Goal: Task Accomplishment & Management: Use online tool/utility

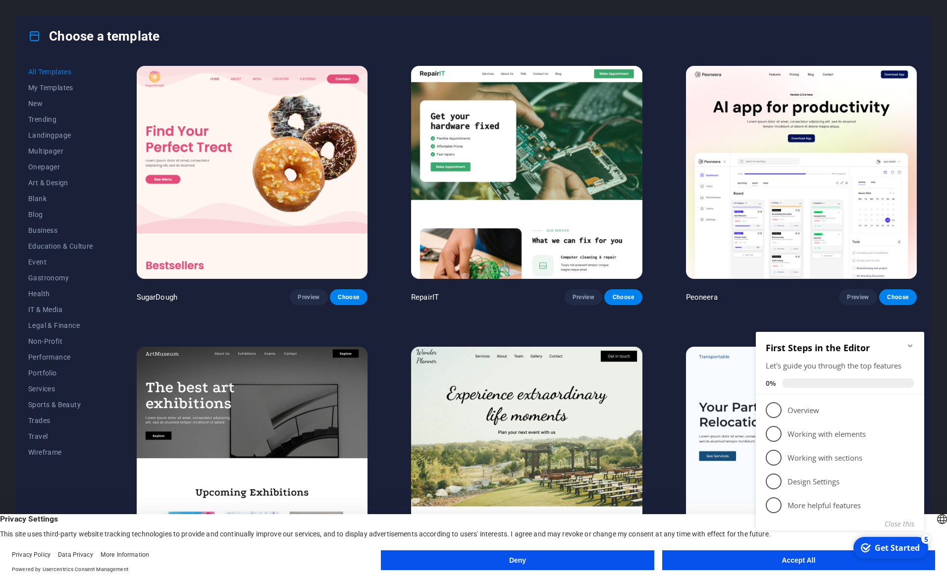
click at [911, 344] on icon "Minimize checklist" at bounding box center [910, 345] width 4 height 3
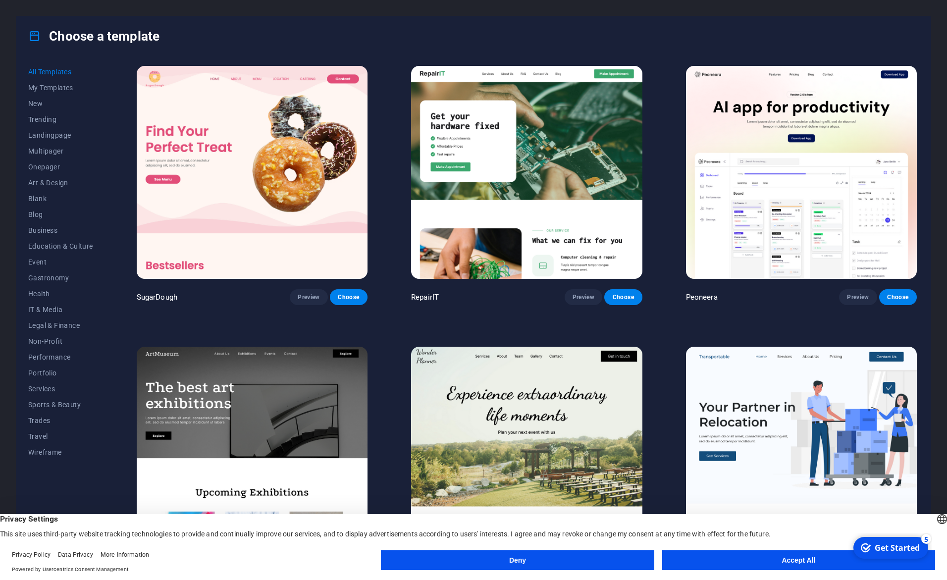
click at [617, 562] on button "Deny" at bounding box center [517, 560] width 273 height 20
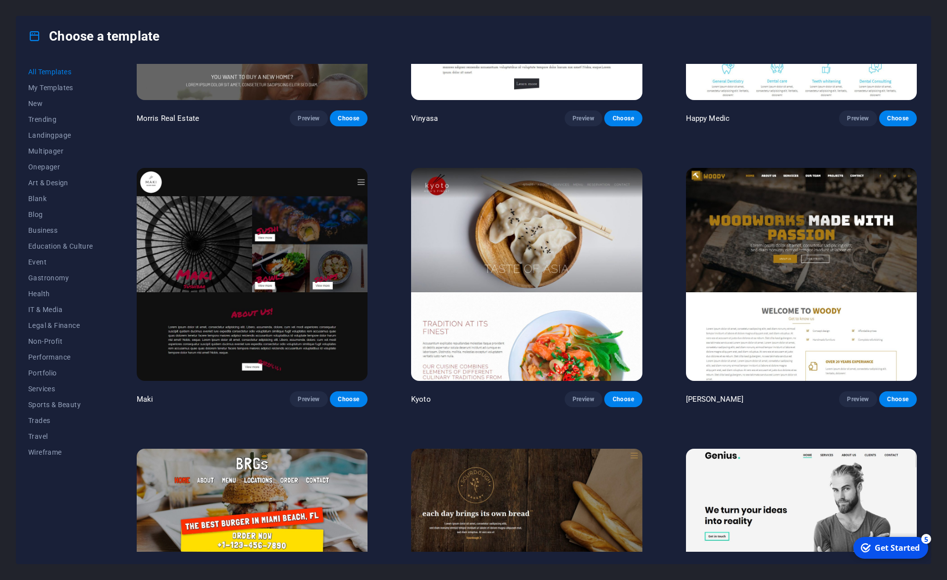
scroll to position [6295, 0]
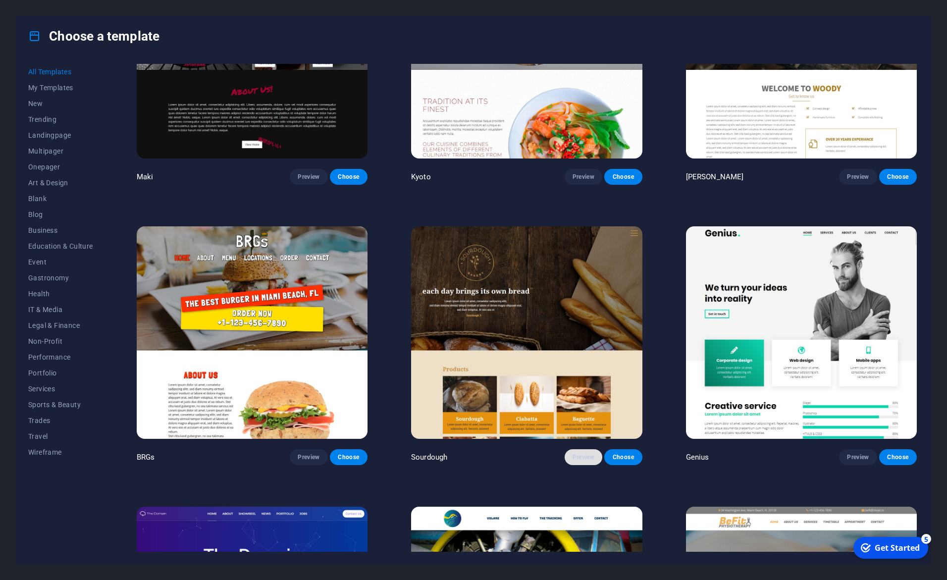
click at [578, 453] on span "Preview" at bounding box center [583, 457] width 22 height 8
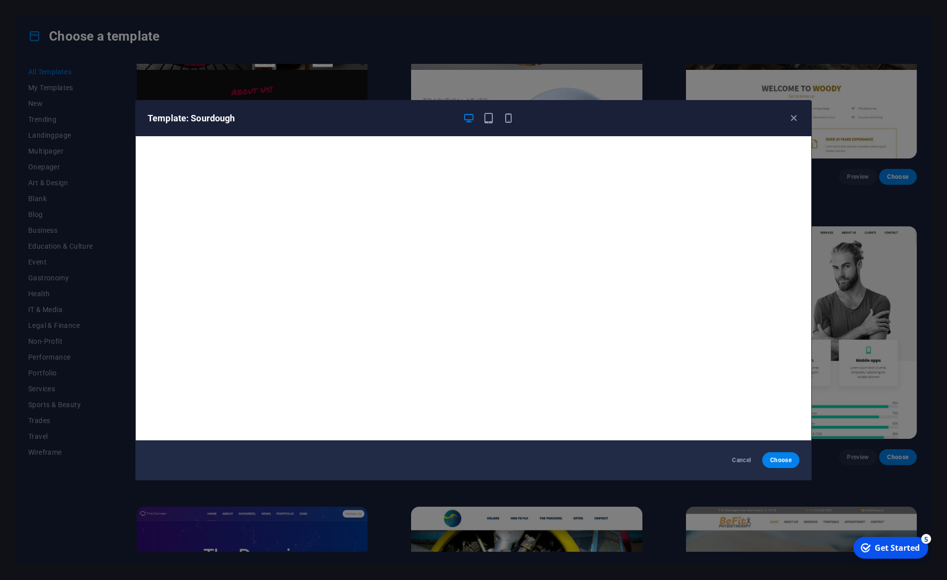
scroll to position [2, 0]
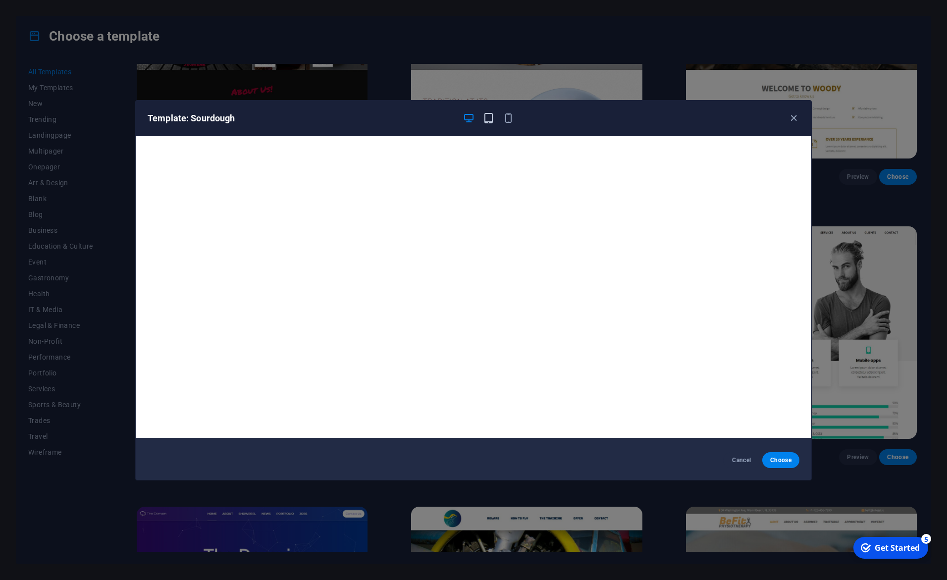
click at [490, 117] on icon "button" at bounding box center [488, 117] width 11 height 11
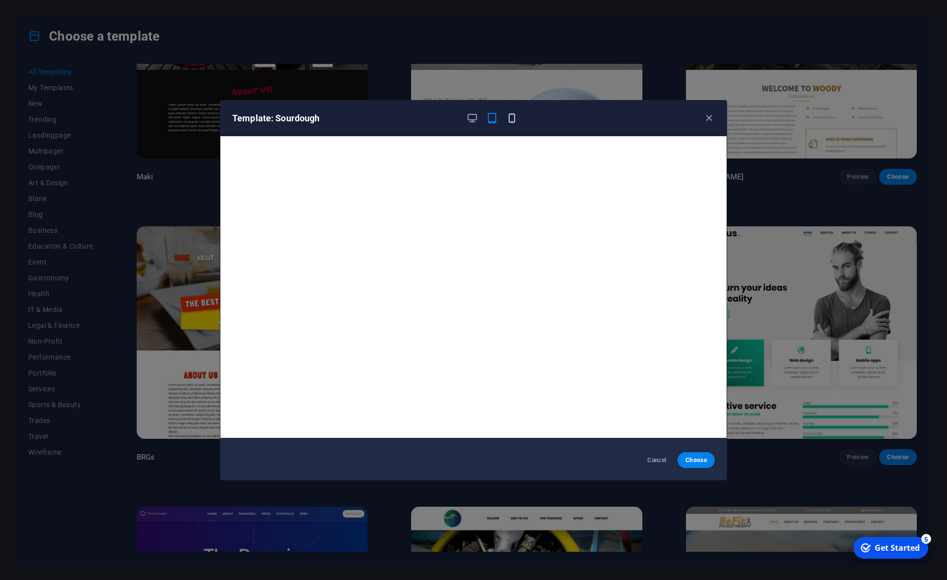
click at [509, 115] on icon "button" at bounding box center [511, 117] width 11 height 11
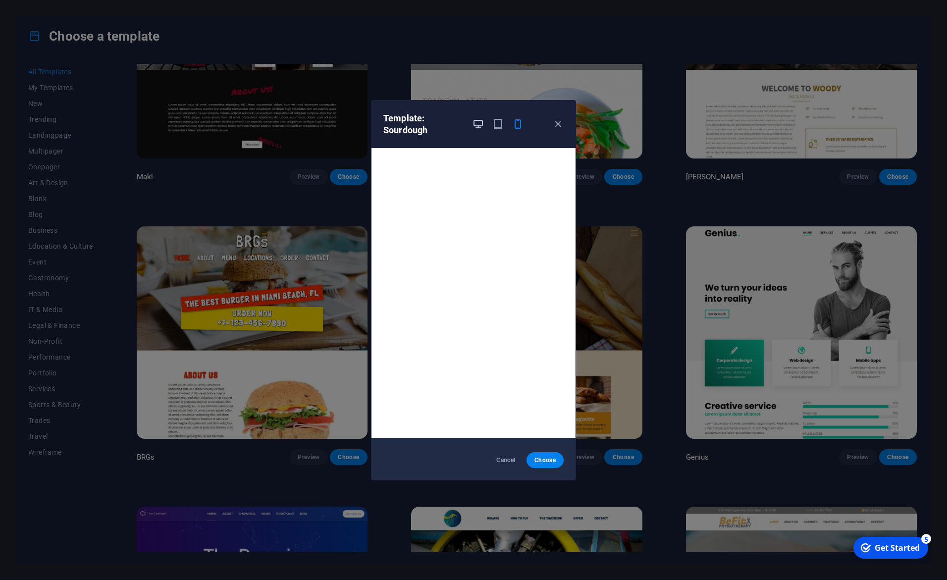
click at [475, 122] on icon "button" at bounding box center [477, 123] width 11 height 11
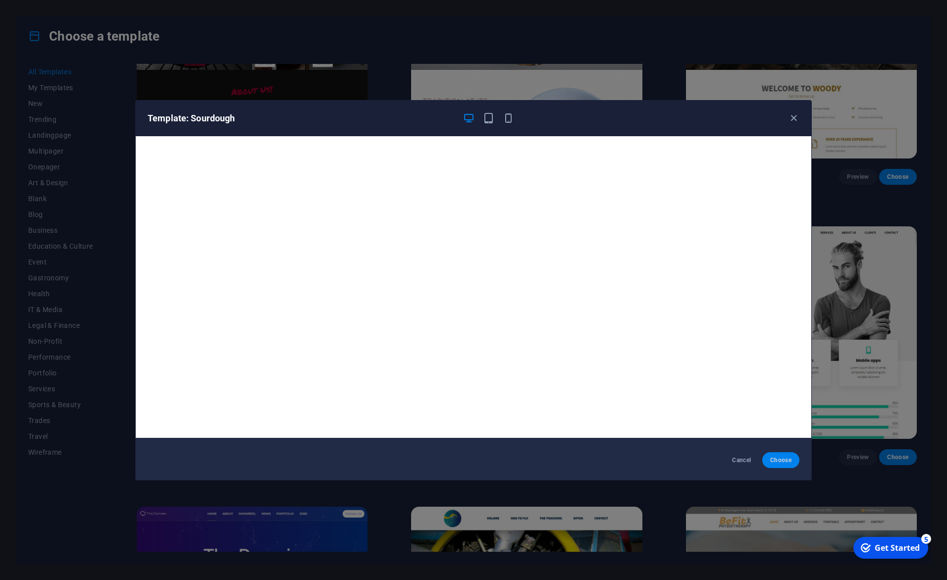
click at [779, 457] on span "Choose" at bounding box center [780, 460] width 21 height 8
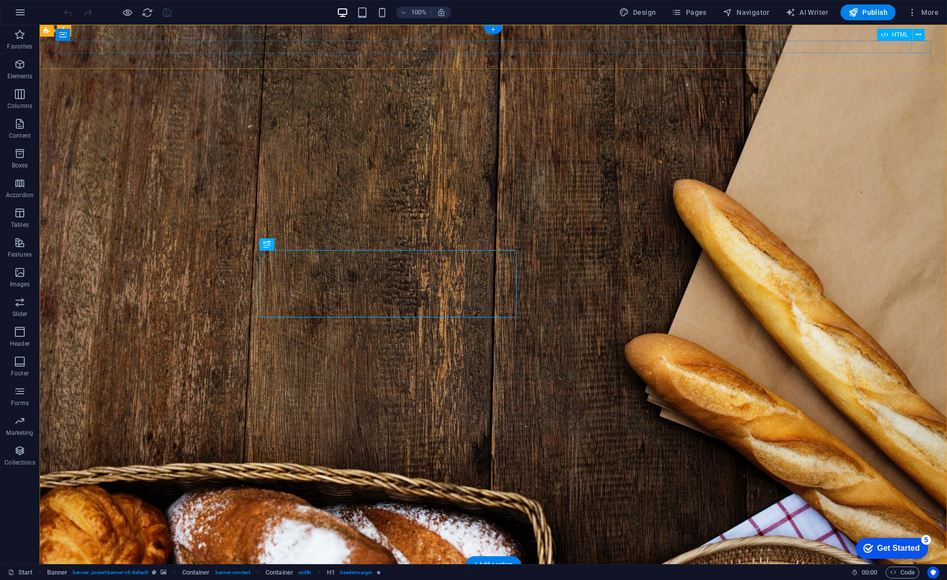
click at [923, 579] on div at bounding box center [493, 586] width 876 height 12
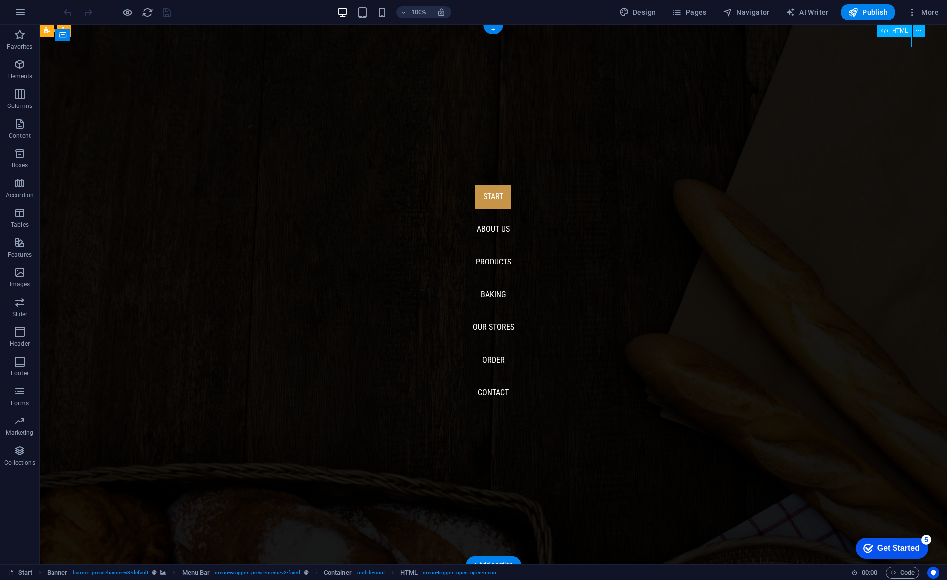
click at [75, 579] on div at bounding box center [65, 586] width 20 height 12
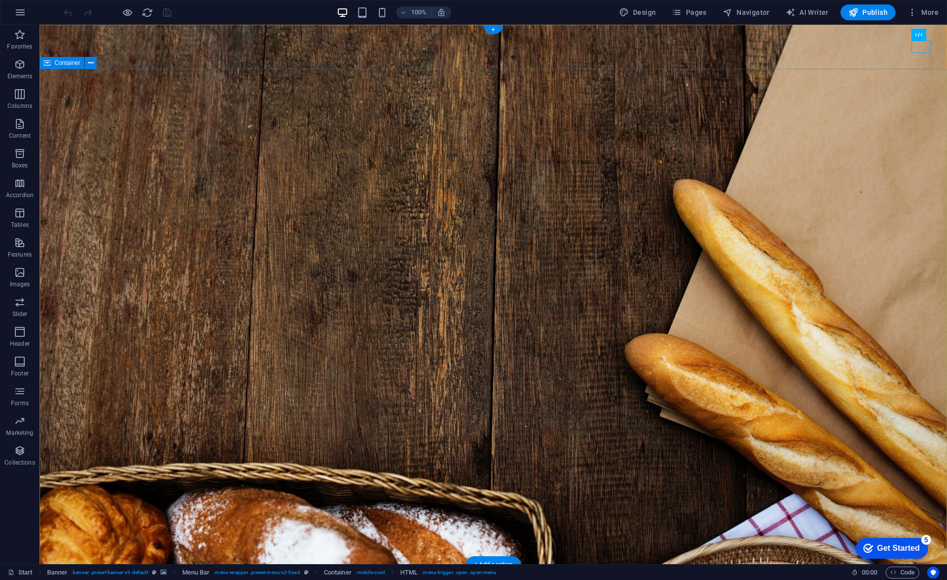
click at [190, 565] on div "Start About us Products Baking Our Stores Order Contact" at bounding box center [493, 587] width 907 height 44
click at [494, 30] on div "+" at bounding box center [492, 29] width 19 height 9
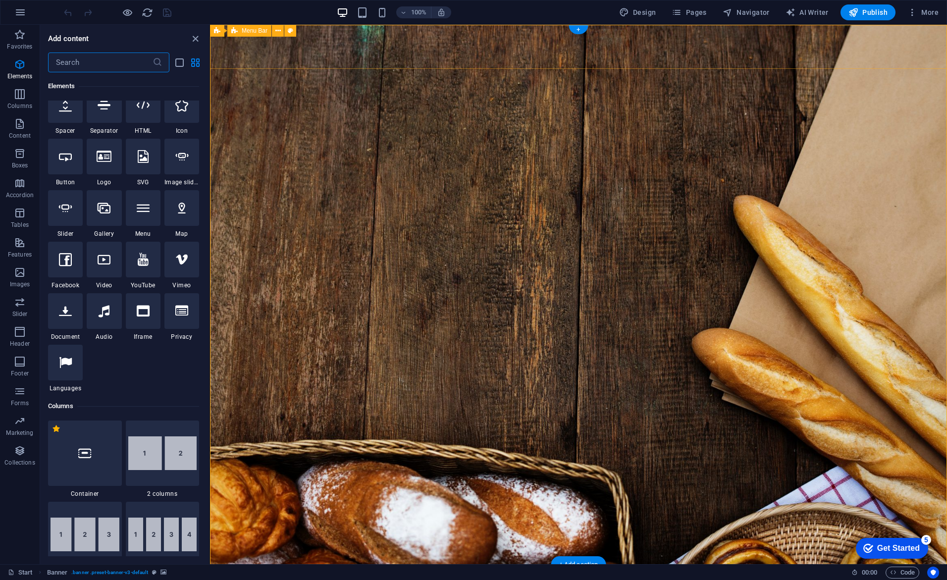
scroll to position [1733, 0]
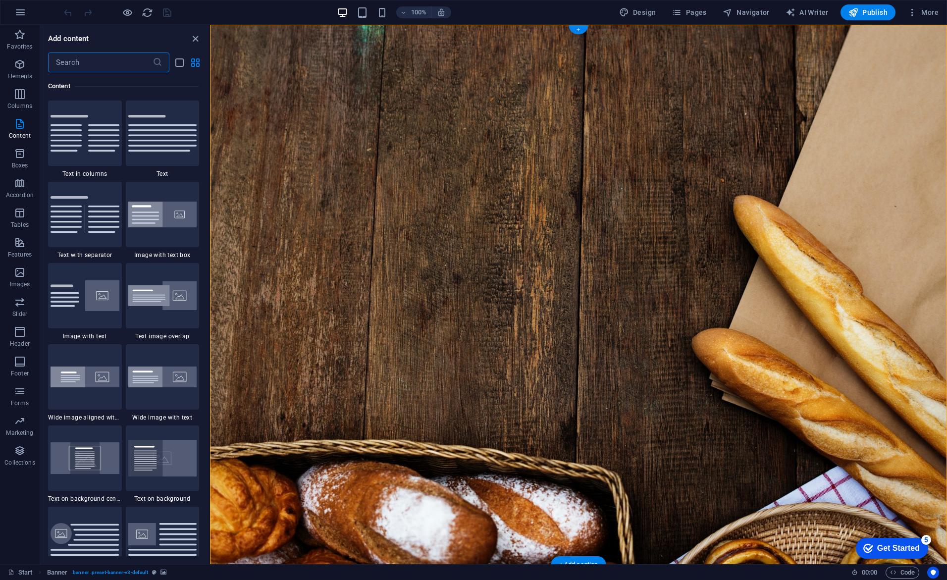
click at [580, 34] on div "+" at bounding box center [578, 29] width 19 height 9
click at [583, 561] on div "+ Add section" at bounding box center [578, 564] width 55 height 17
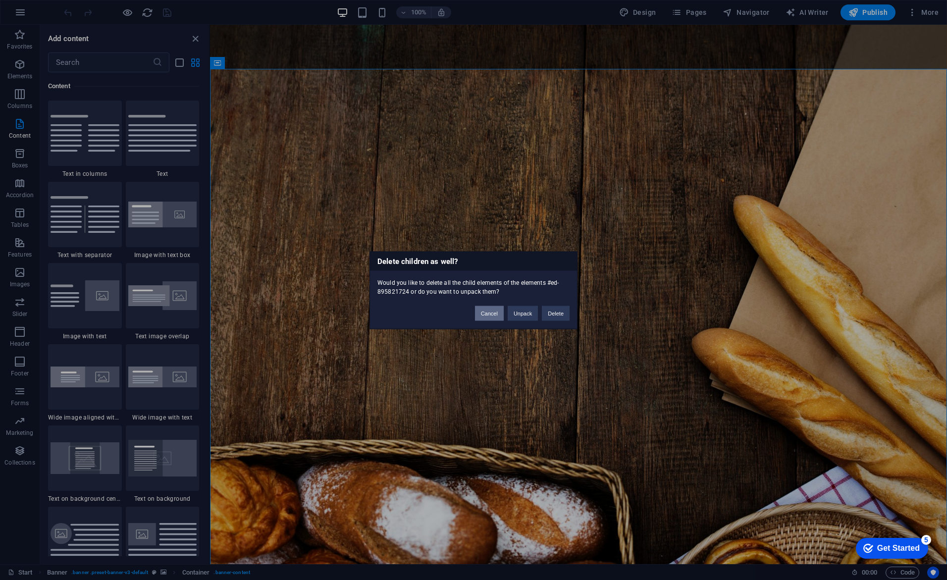
click at [482, 307] on button "Cancel" at bounding box center [489, 313] width 29 height 15
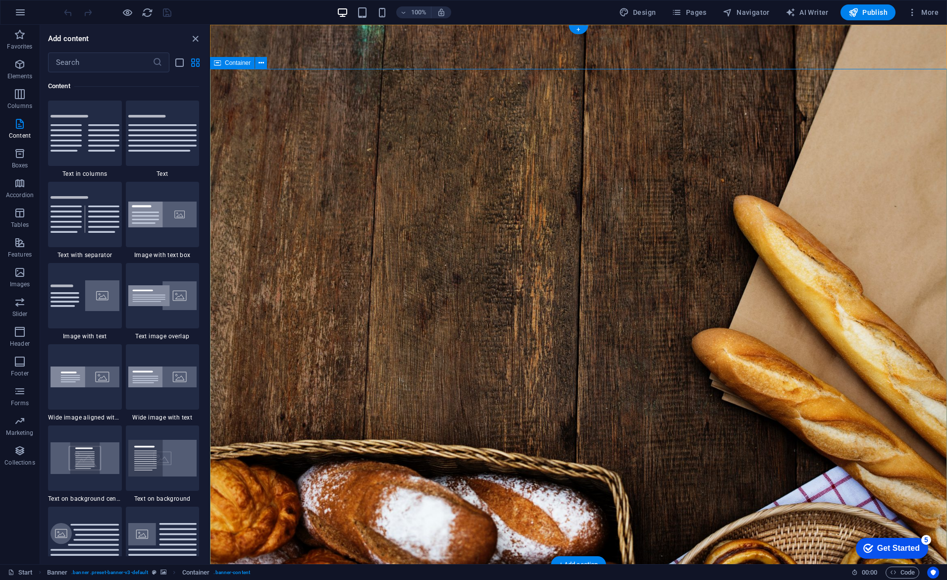
click at [23, 364] on icon "button" at bounding box center [20, 362] width 12 height 12
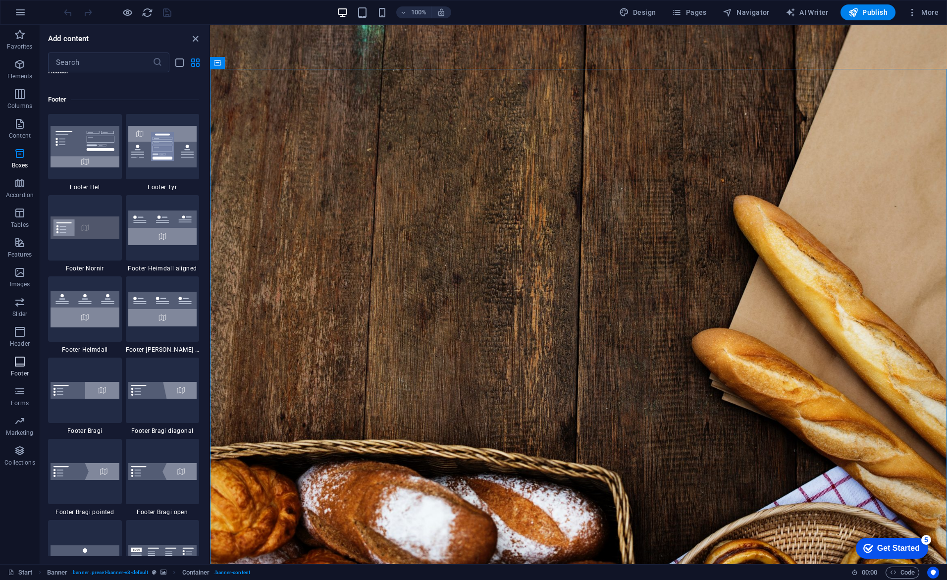
scroll to position [6556, 0]
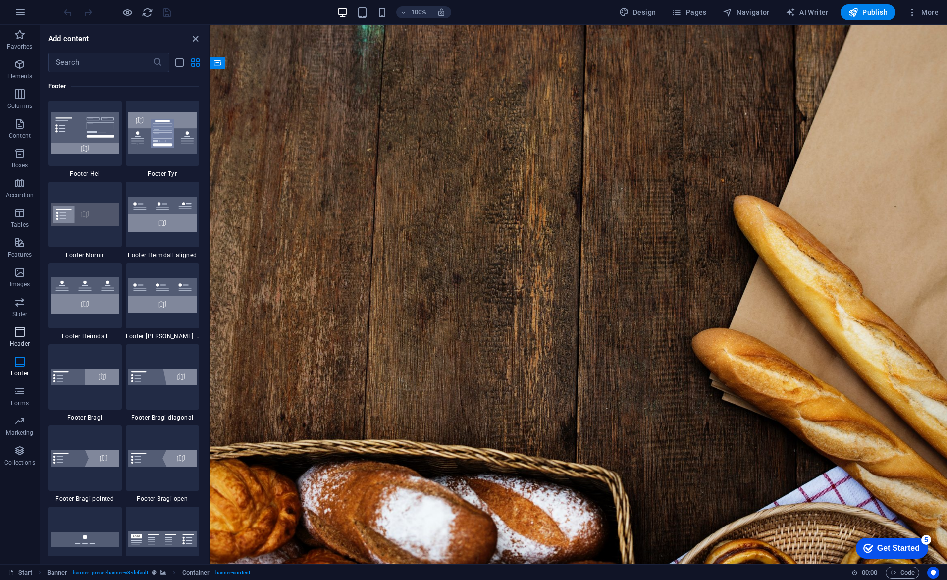
click at [19, 333] on icon "button" at bounding box center [20, 332] width 12 height 12
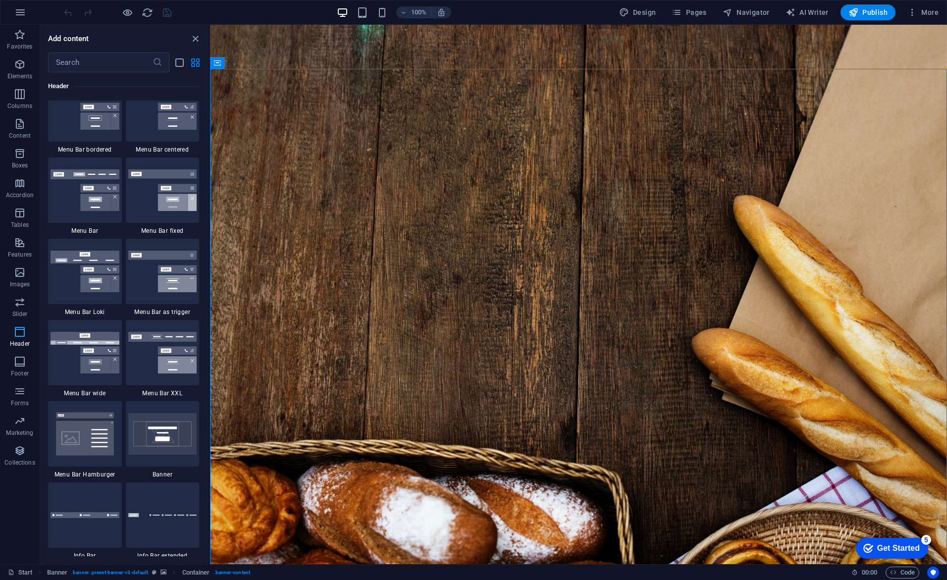
scroll to position [5964, 0]
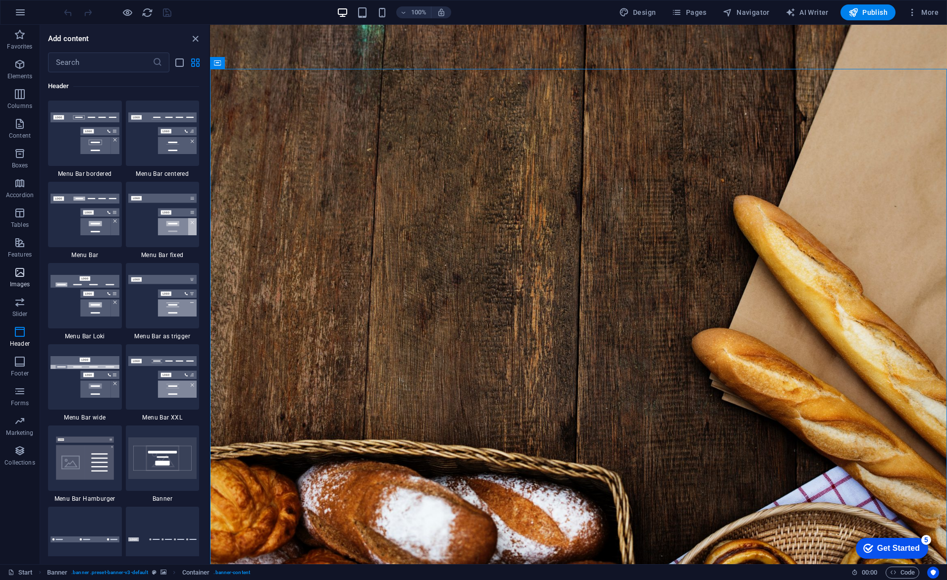
click at [25, 269] on icon "button" at bounding box center [20, 272] width 12 height 12
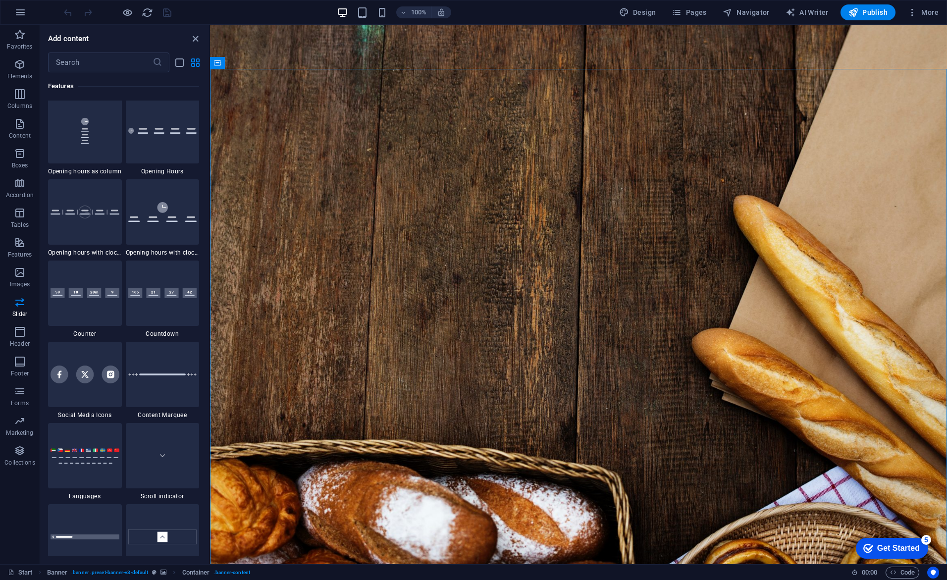
scroll to position [4240, 0]
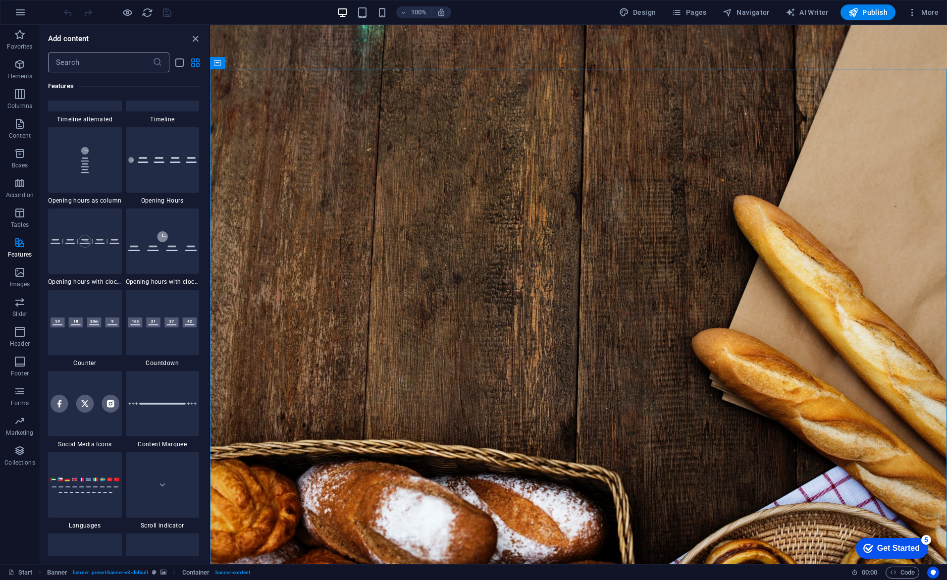
click at [115, 68] on input "text" at bounding box center [100, 62] width 104 height 20
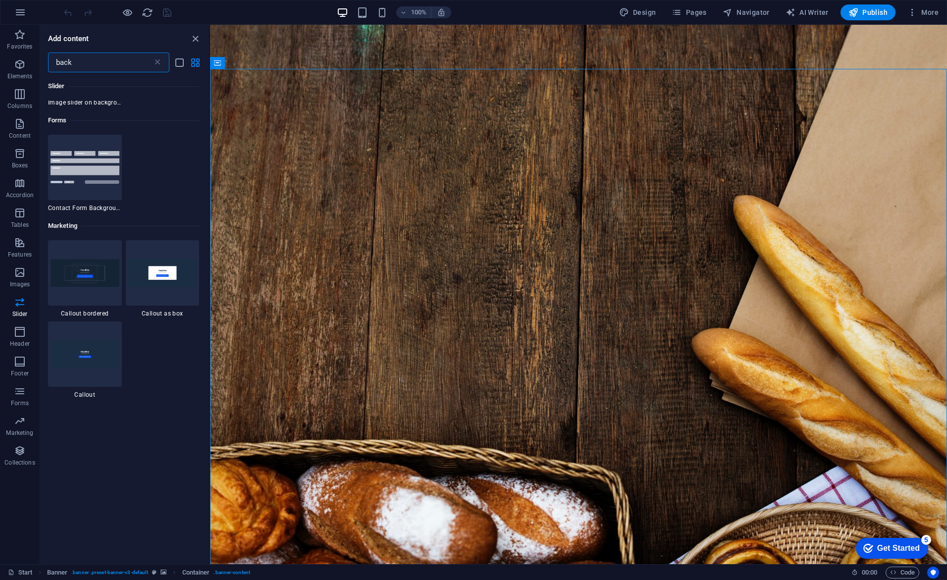
scroll to position [649, 0]
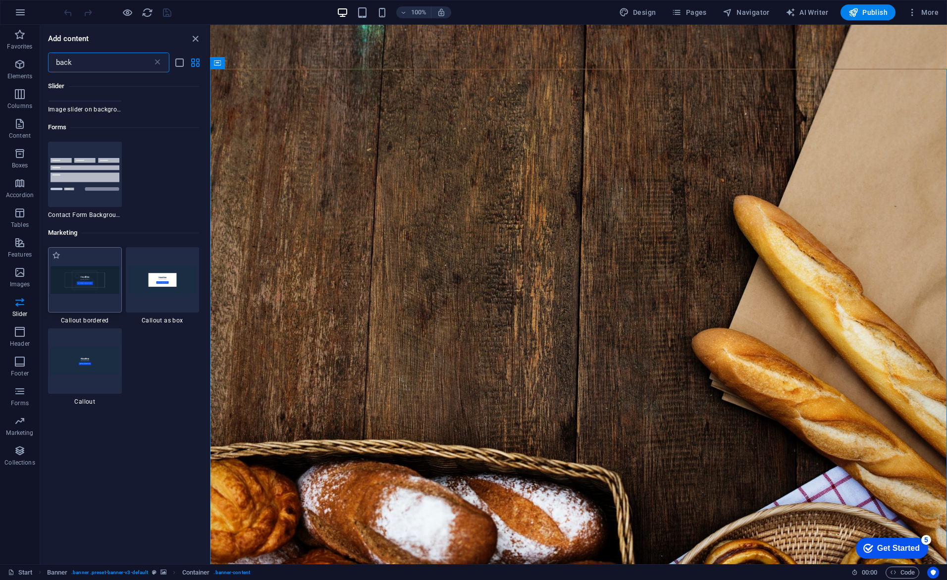
type input "back"
click at [104, 286] on img at bounding box center [85, 279] width 69 height 27
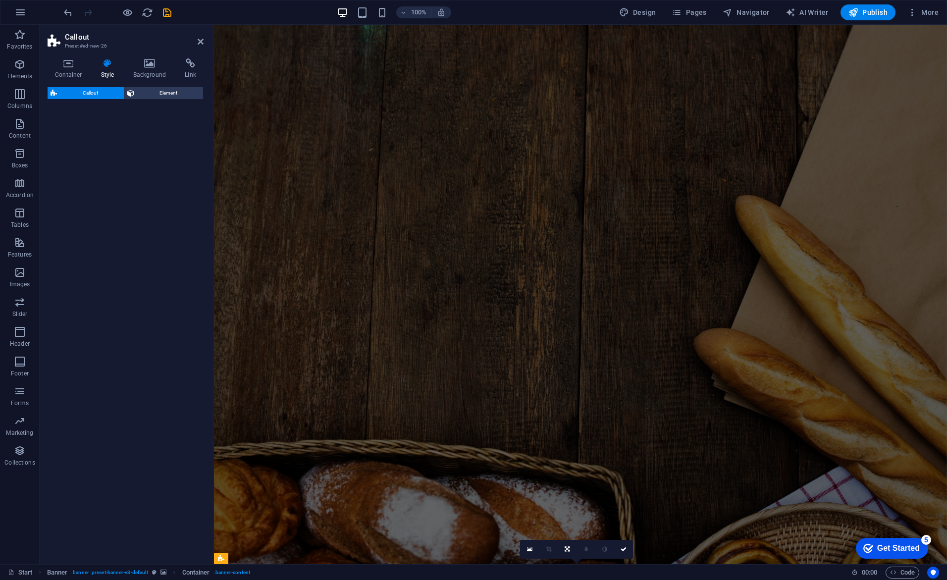
select select "rem"
select select "px"
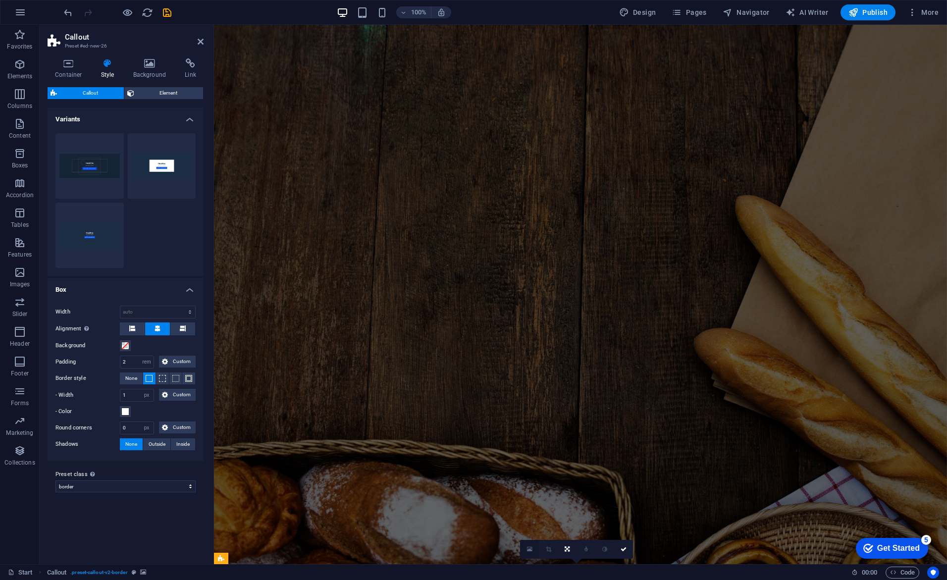
click at [534, 549] on link at bounding box center [529, 549] width 19 height 19
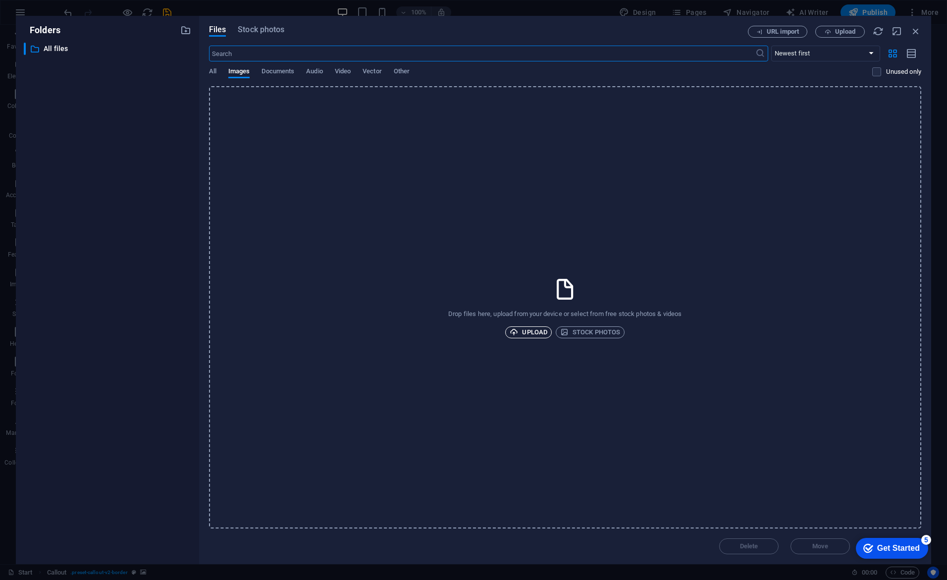
click at [539, 333] on span "Upload" at bounding box center [529, 332] width 38 height 12
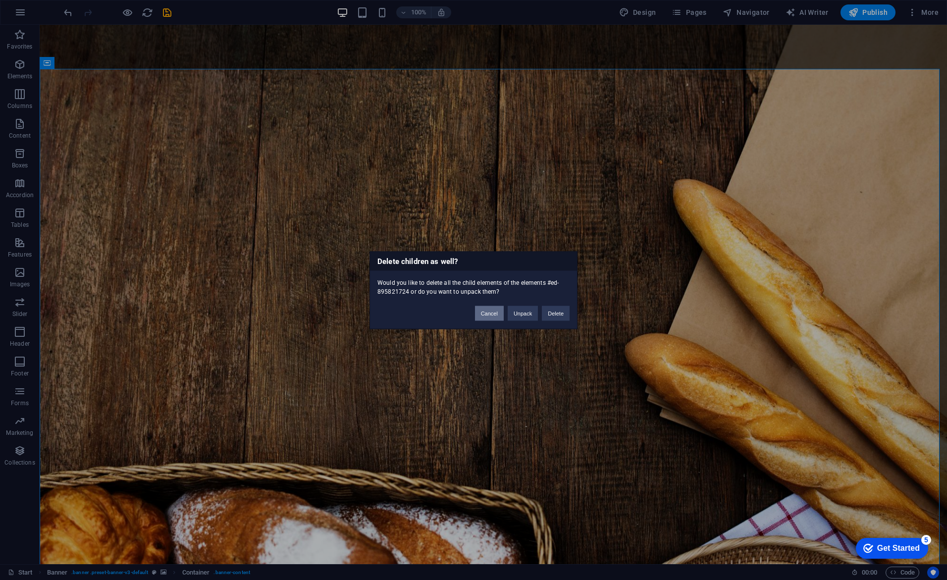
click at [485, 315] on button "Cancel" at bounding box center [489, 313] width 29 height 15
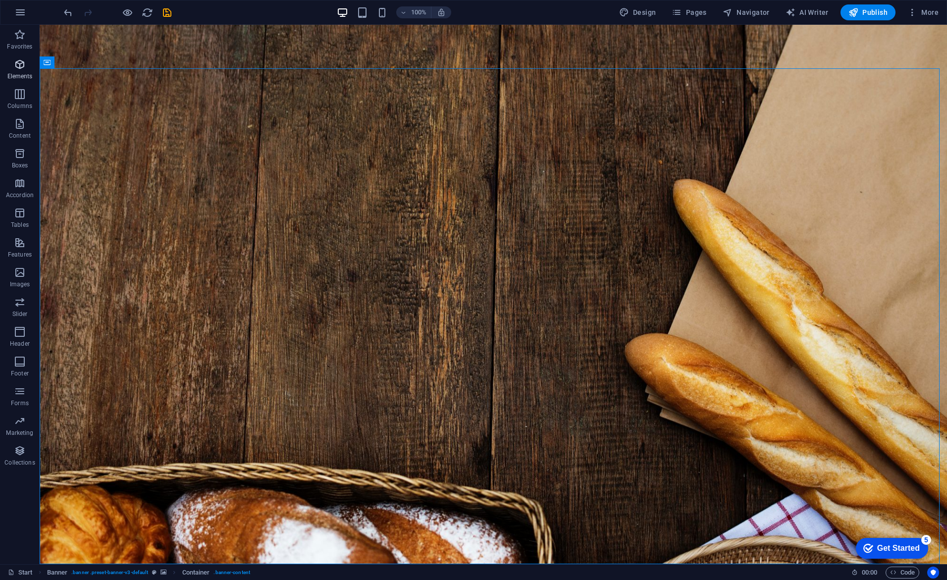
click at [21, 70] on icon "button" at bounding box center [20, 64] width 12 height 12
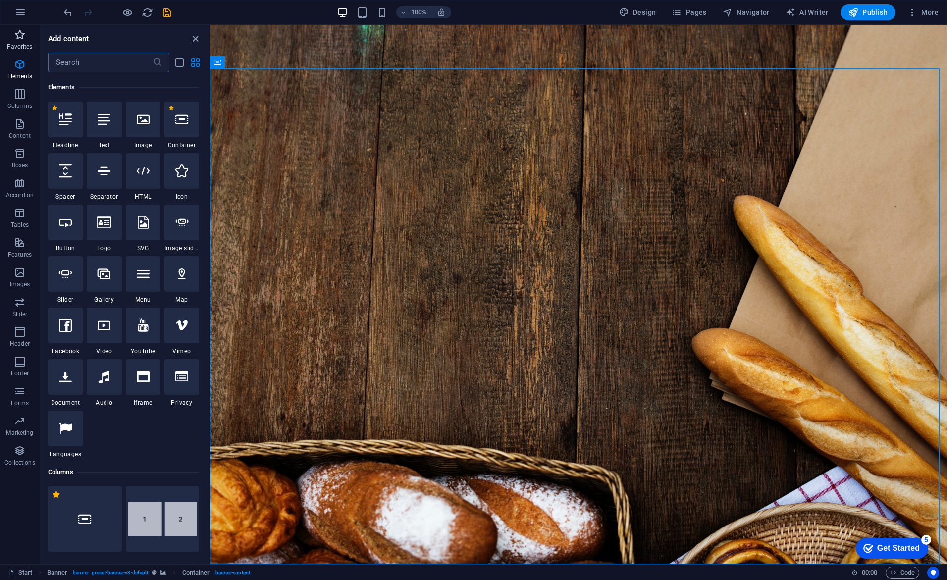
scroll to position [105, 0]
click at [21, 271] on icon "button" at bounding box center [20, 272] width 12 height 12
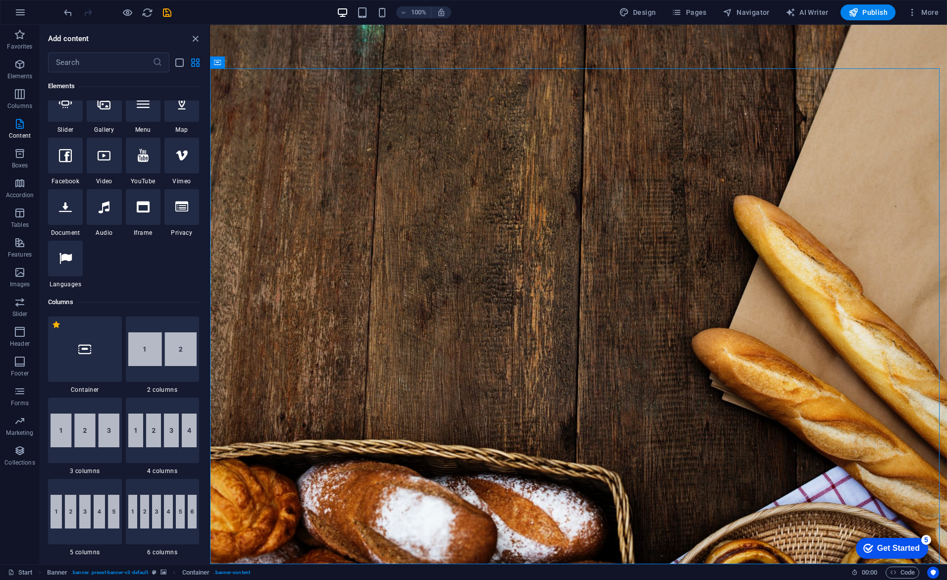
scroll to position [0, 0]
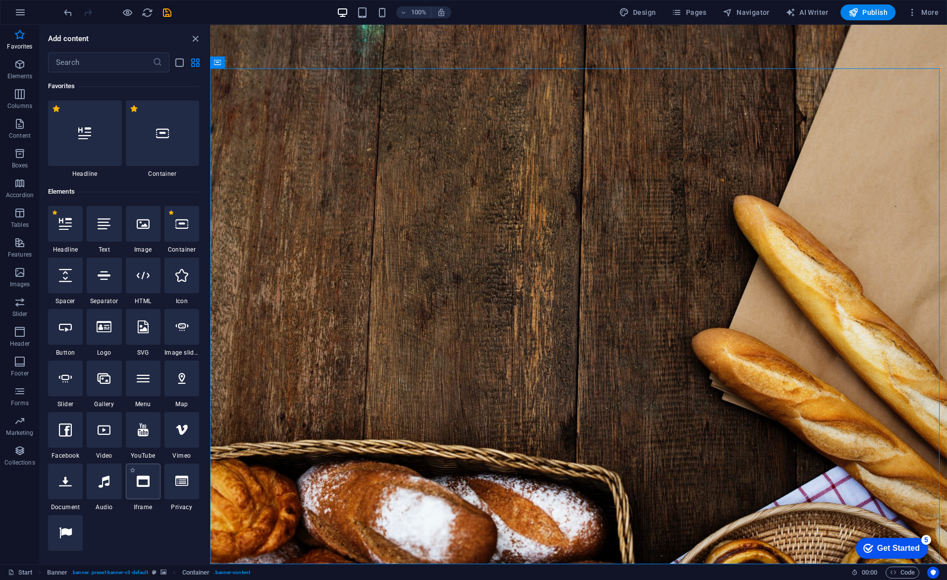
click at [146, 492] on div at bounding box center [143, 482] width 35 height 36
select select "%"
select select "px"
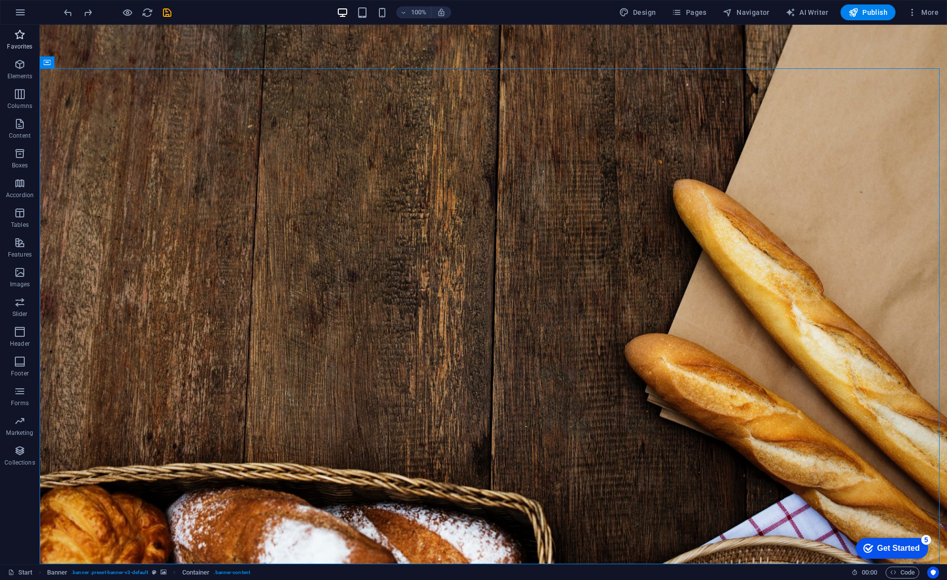
click at [32, 47] on p "Favorites" at bounding box center [19, 47] width 25 height 8
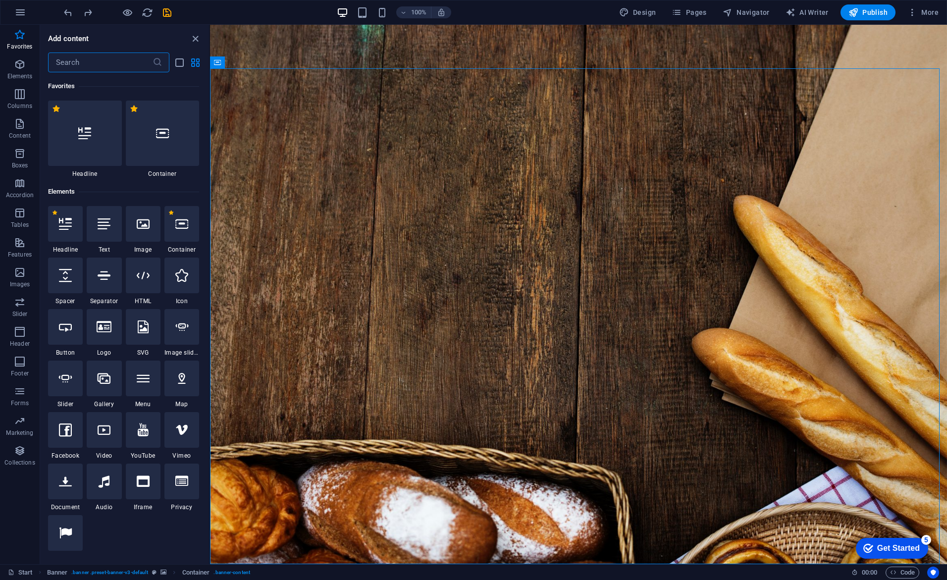
click at [111, 66] on input "text" at bounding box center [100, 62] width 104 height 20
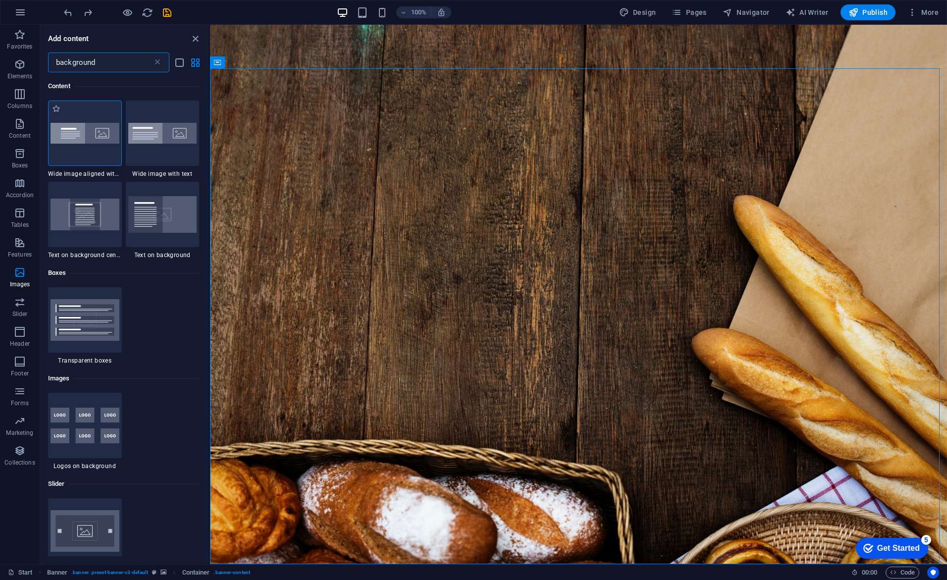
type input "background"
click at [108, 143] on img at bounding box center [85, 133] width 69 height 21
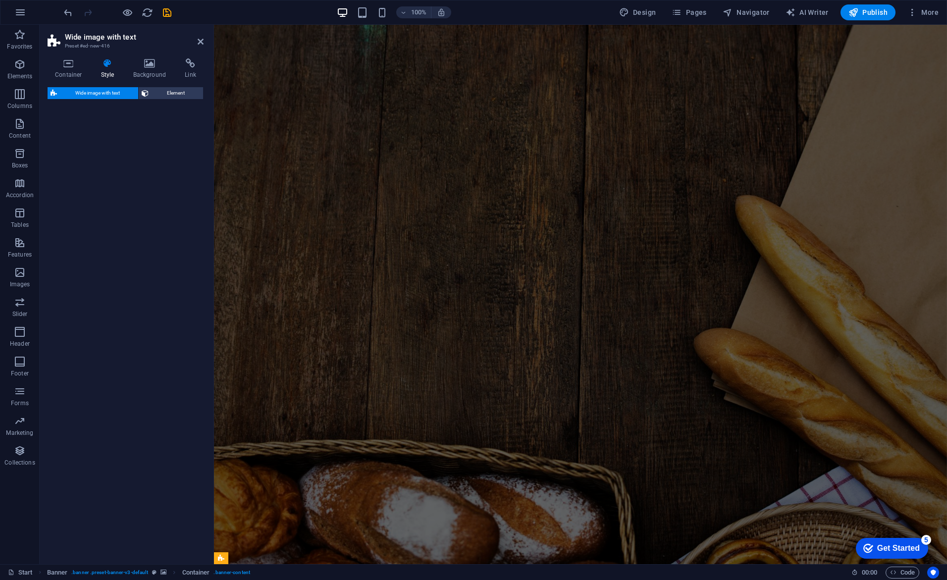
select select "%"
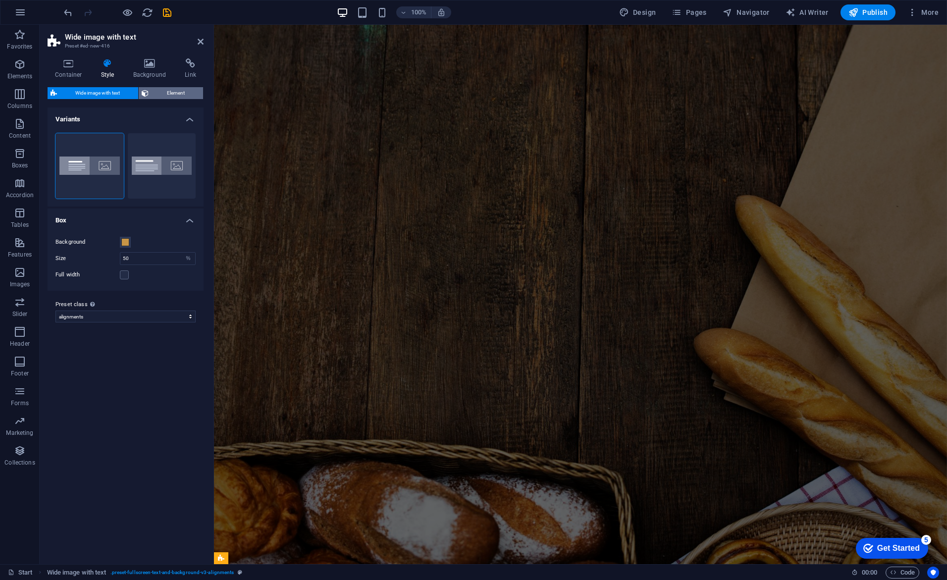
click at [184, 96] on span "Element" at bounding box center [176, 93] width 49 height 12
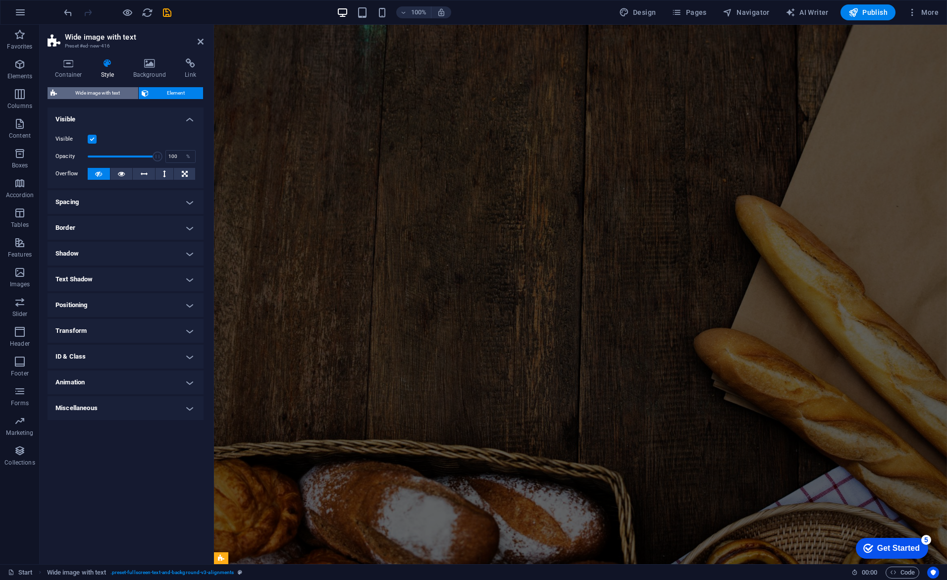
click at [91, 99] on span "Wide image with text" at bounding box center [97, 93] width 75 height 12
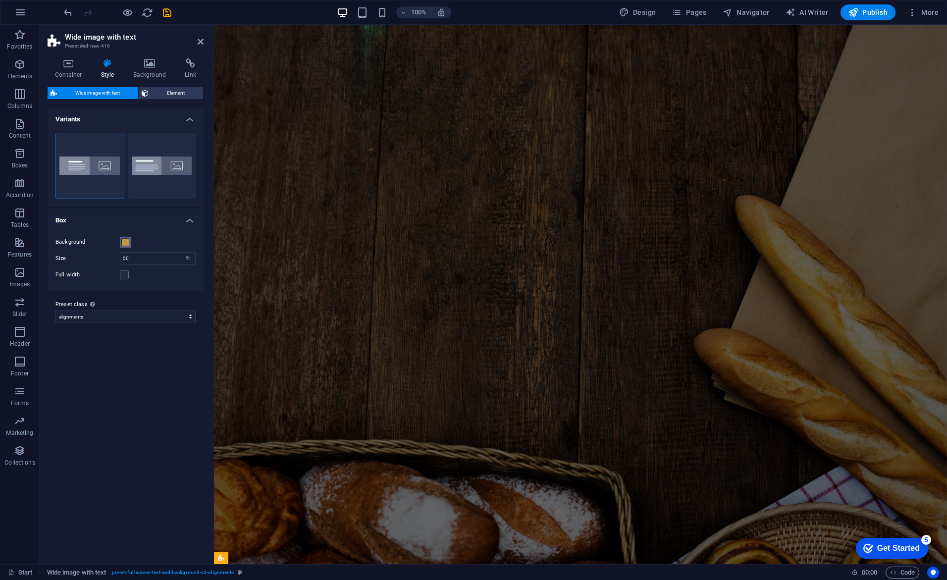
click at [124, 246] on button "Background" at bounding box center [125, 242] width 11 height 11
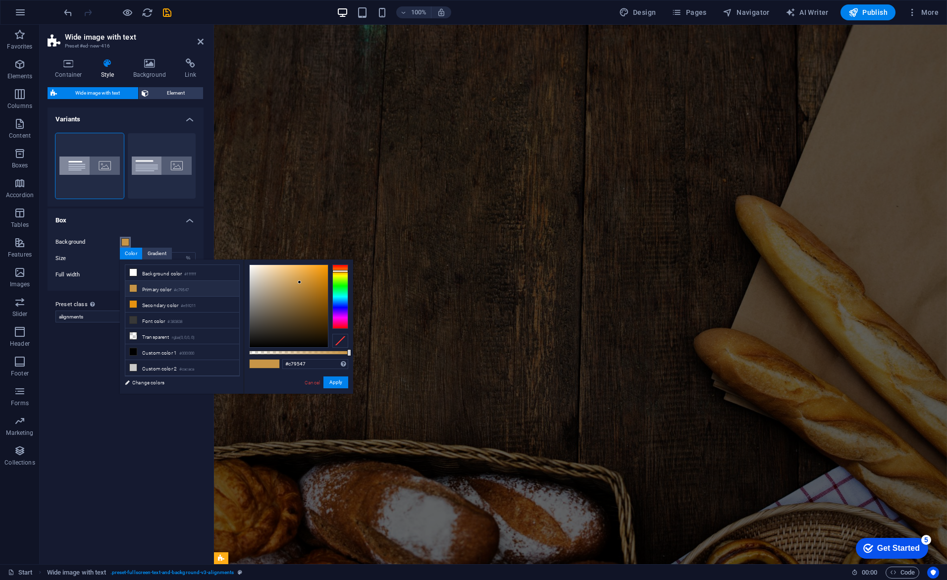
click at [124, 246] on button "Background" at bounding box center [125, 242] width 11 height 11
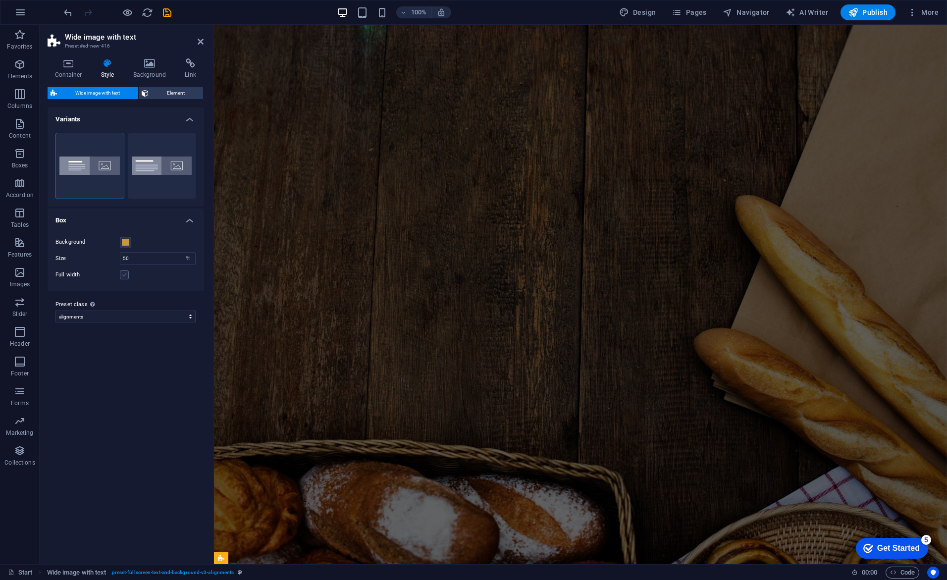
click at [124, 278] on label at bounding box center [124, 274] width 9 height 9
click at [0, 0] on input "Full width" at bounding box center [0, 0] width 0 height 0
click at [124, 278] on label at bounding box center [124, 274] width 9 height 9
click at [0, 0] on input "Full width" at bounding box center [0, 0] width 0 height 0
click at [148, 69] on h4 "Background" at bounding box center [152, 68] width 52 height 21
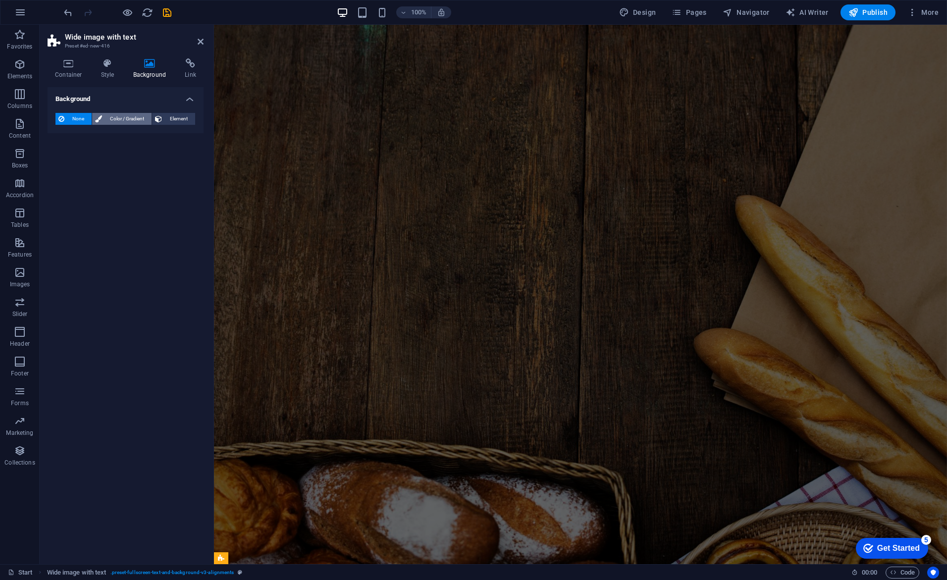
click at [132, 119] on span "Color / Gradient" at bounding box center [127, 119] width 44 height 12
click at [170, 117] on span "Element" at bounding box center [178, 119] width 27 height 12
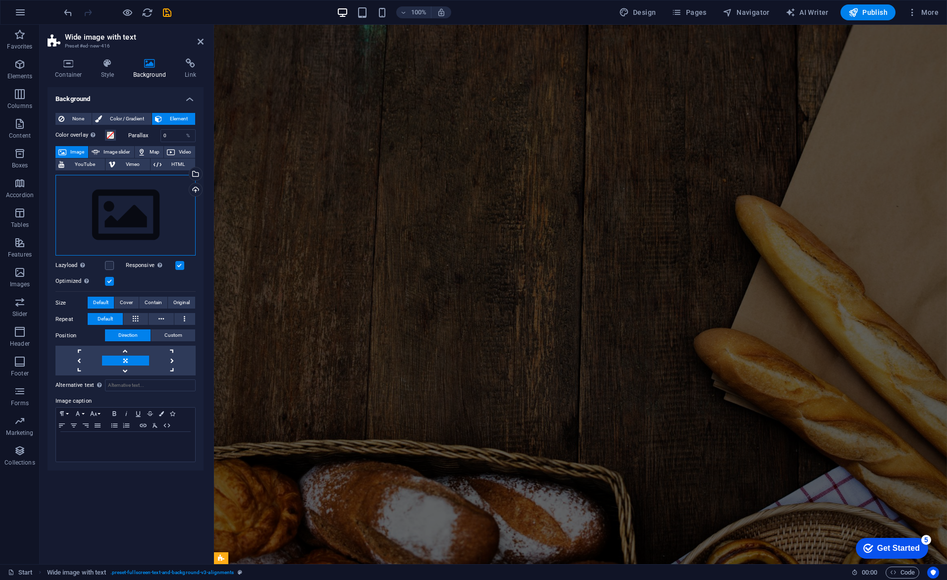
click at [132, 230] on div "Drag files here, click to choose files or select files from Files or our free s…" at bounding box center [125, 215] width 140 height 81
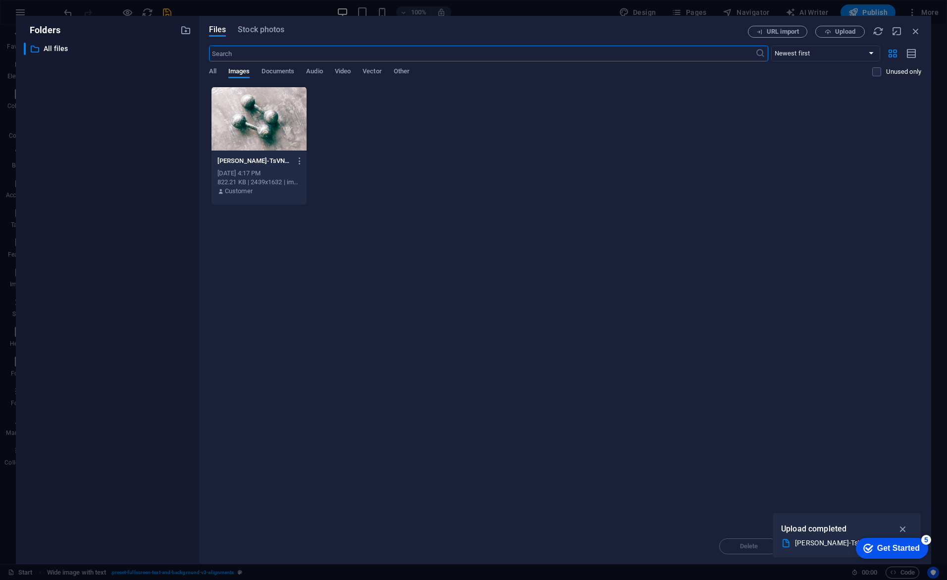
click at [265, 105] on div at bounding box center [258, 119] width 95 height 64
click at [903, 527] on icon "button" at bounding box center [902, 528] width 11 height 11
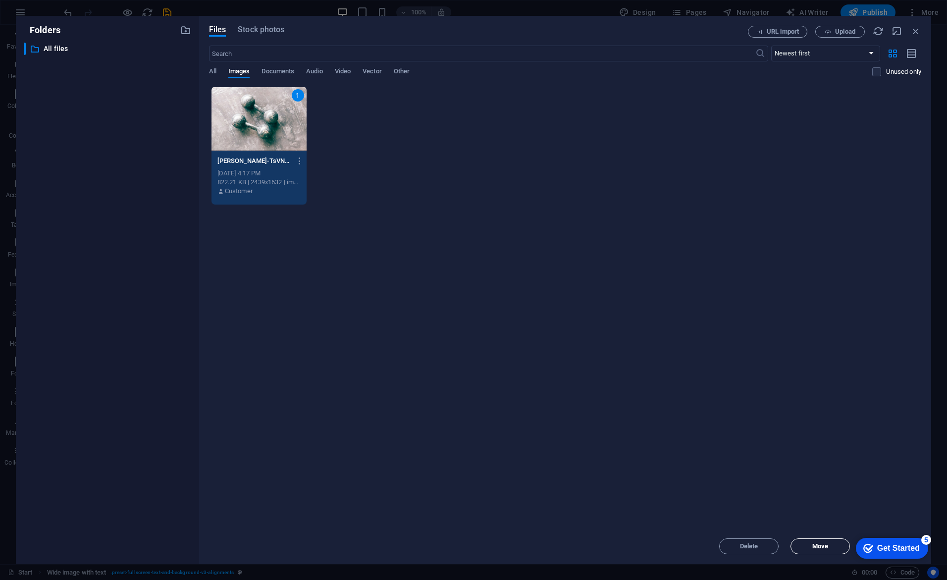
click at [828, 546] on span "Move" at bounding box center [820, 546] width 16 height 6
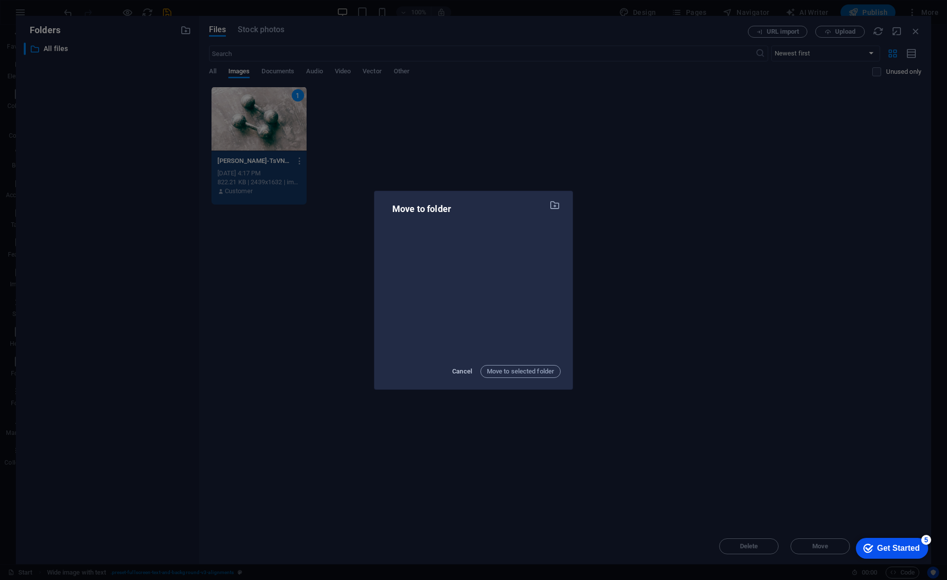
click at [464, 378] on button "Cancel" at bounding box center [462, 372] width 25 height 16
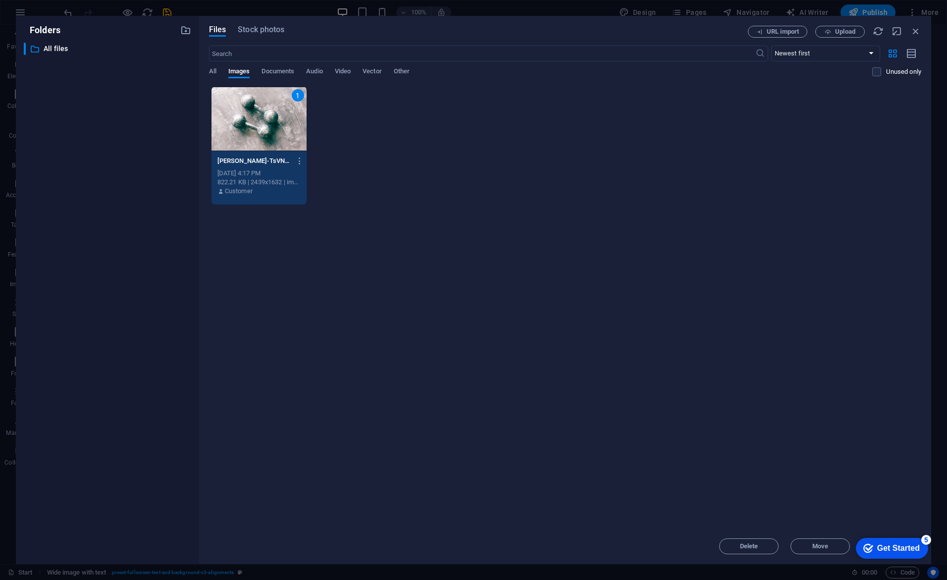
click at [923, 536] on div "5" at bounding box center [926, 540] width 10 height 10
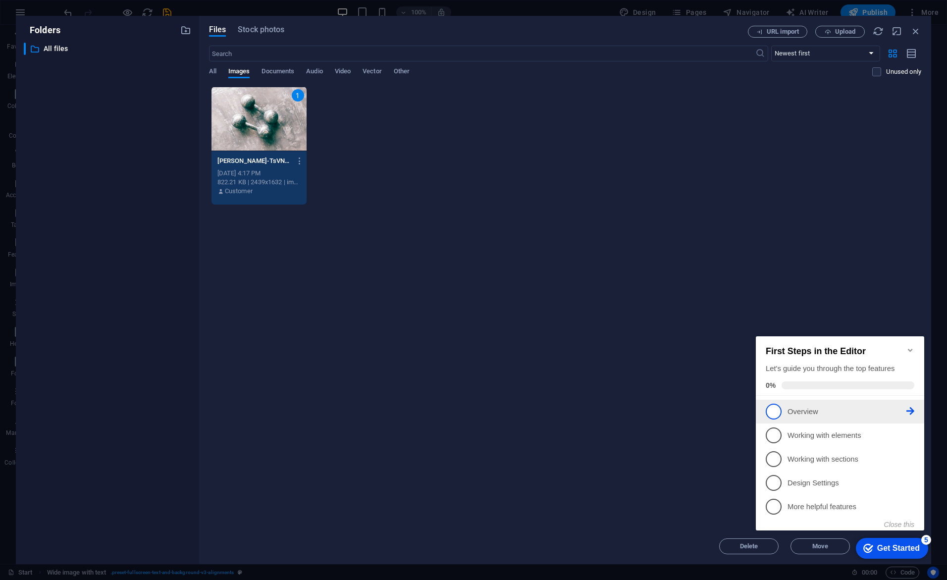
click at [773, 414] on span "1" at bounding box center [774, 412] width 16 height 16
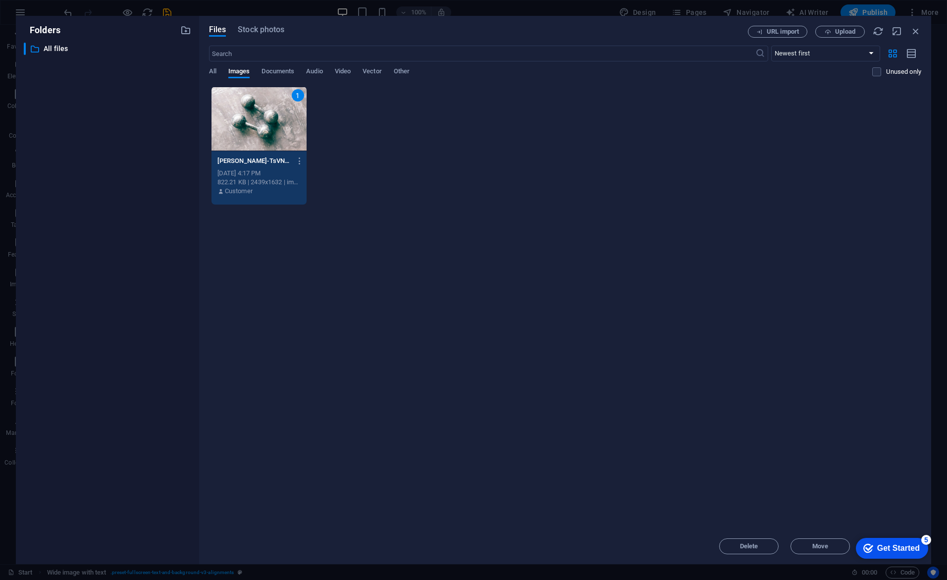
click at [925, 538] on div "5" at bounding box center [926, 540] width 10 height 10
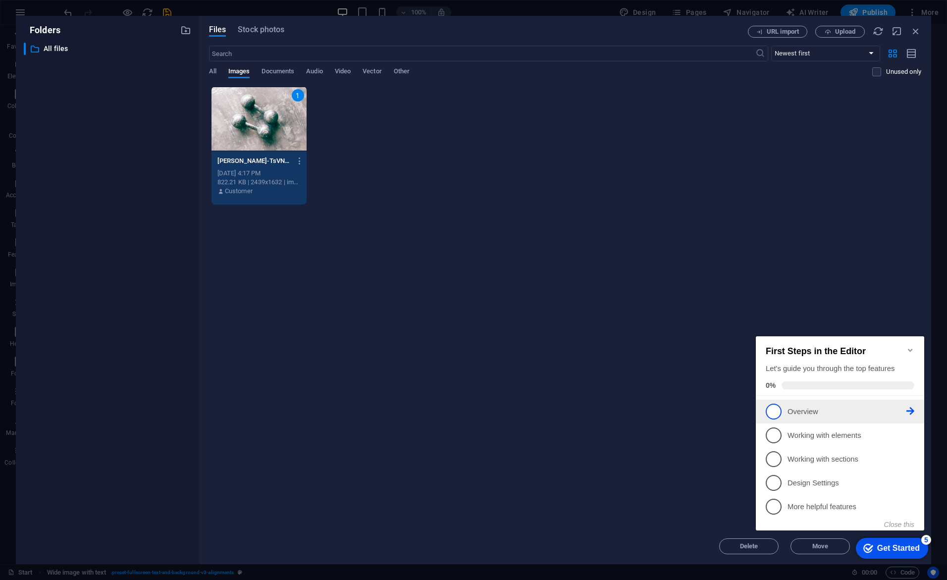
click at [814, 412] on p "Overview - incomplete" at bounding box center [846, 412] width 119 height 10
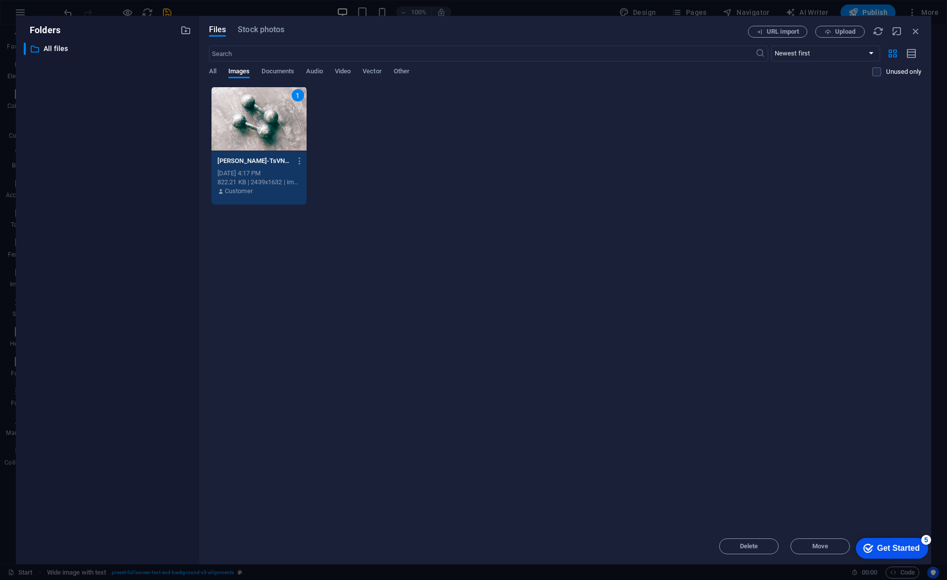
click at [908, 550] on div "Get Started" at bounding box center [898, 548] width 43 height 9
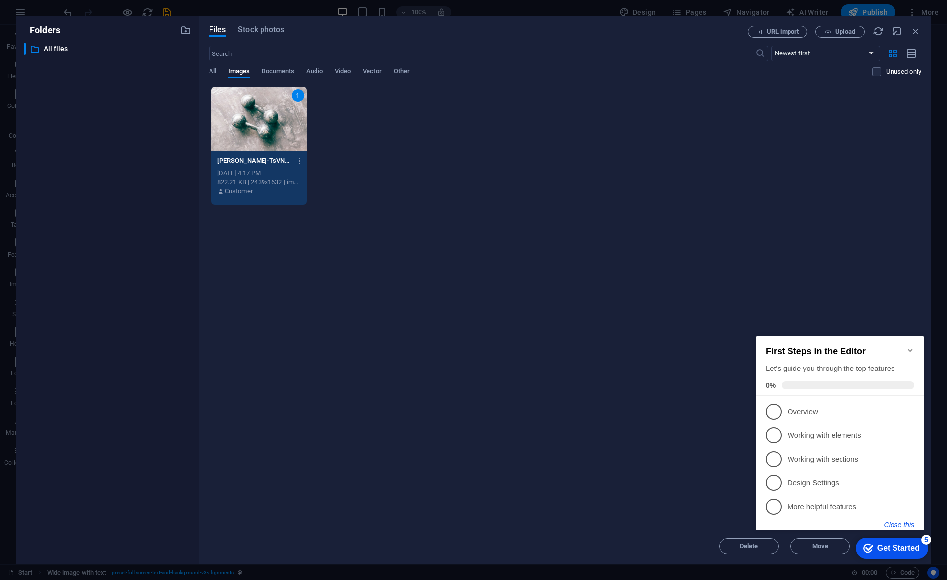
click at [908, 525] on button "Close this" at bounding box center [899, 524] width 30 height 8
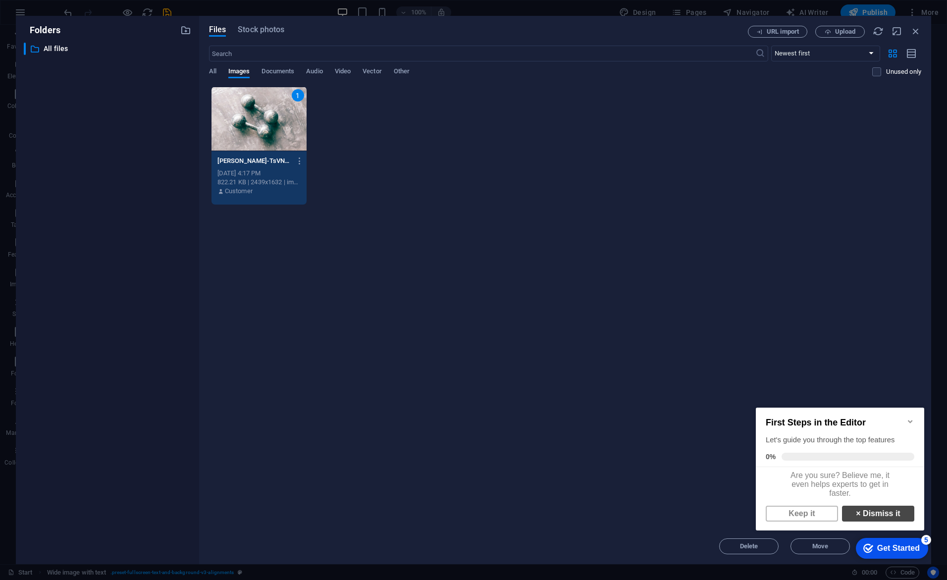
click at [871, 514] on link "× Dismiss it" at bounding box center [878, 514] width 72 height 16
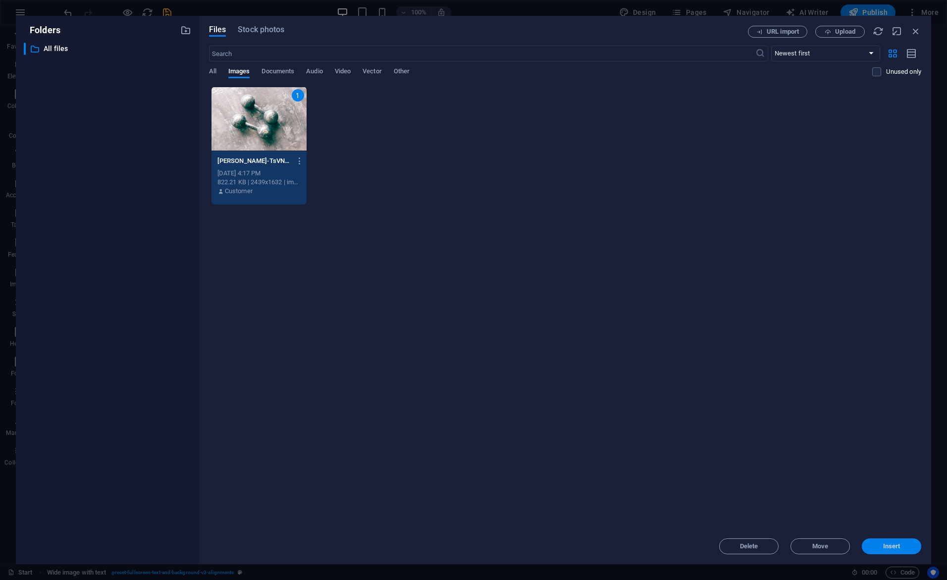
click at [900, 553] on button "Insert" at bounding box center [891, 546] width 59 height 16
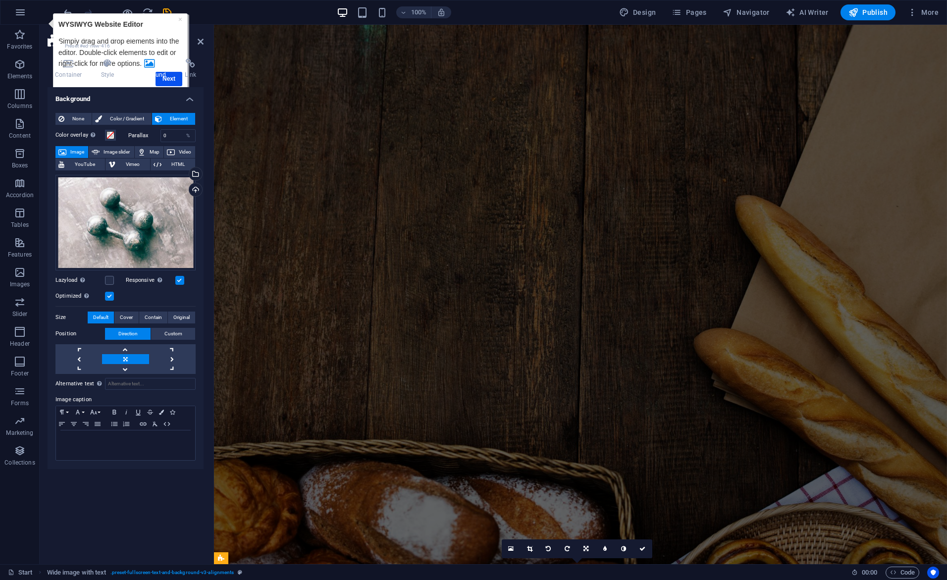
click at [170, 79] on div "Container Style Background Link Size Height Default px rem % vh vw Min. height …" at bounding box center [126, 307] width 156 height 498
click at [164, 75] on h4 "Background" at bounding box center [152, 68] width 52 height 21
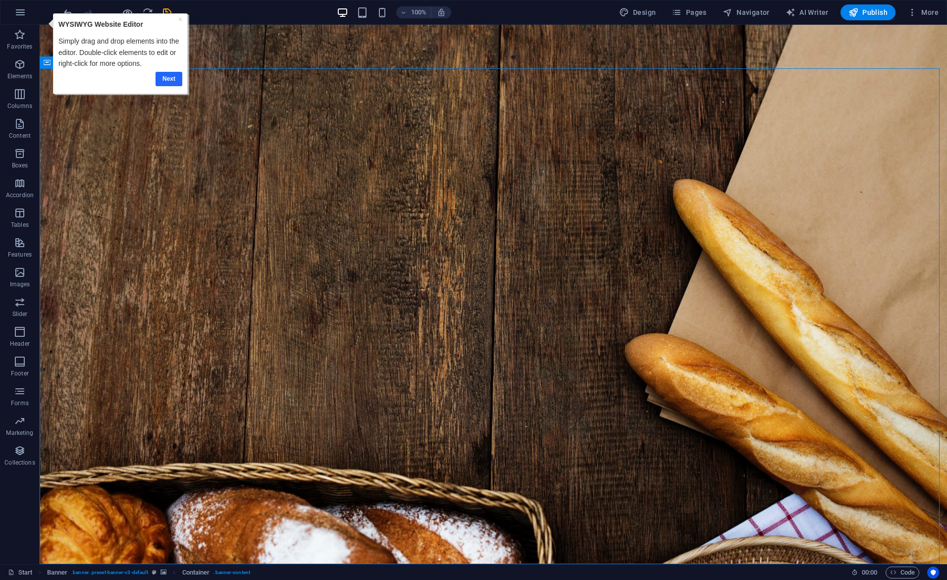
click at [169, 80] on link "Next" at bounding box center [168, 78] width 27 height 14
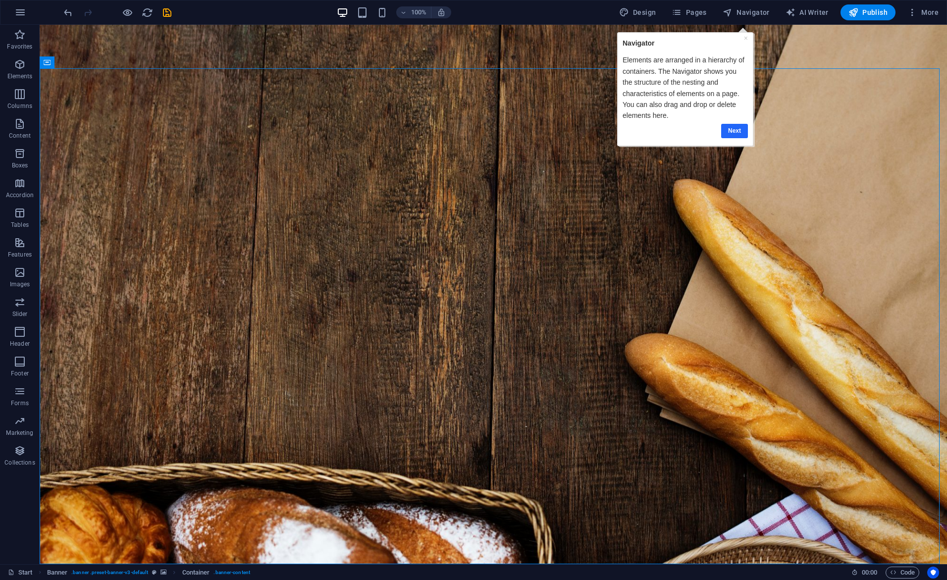
click at [735, 133] on link "Next" at bounding box center [734, 130] width 27 height 14
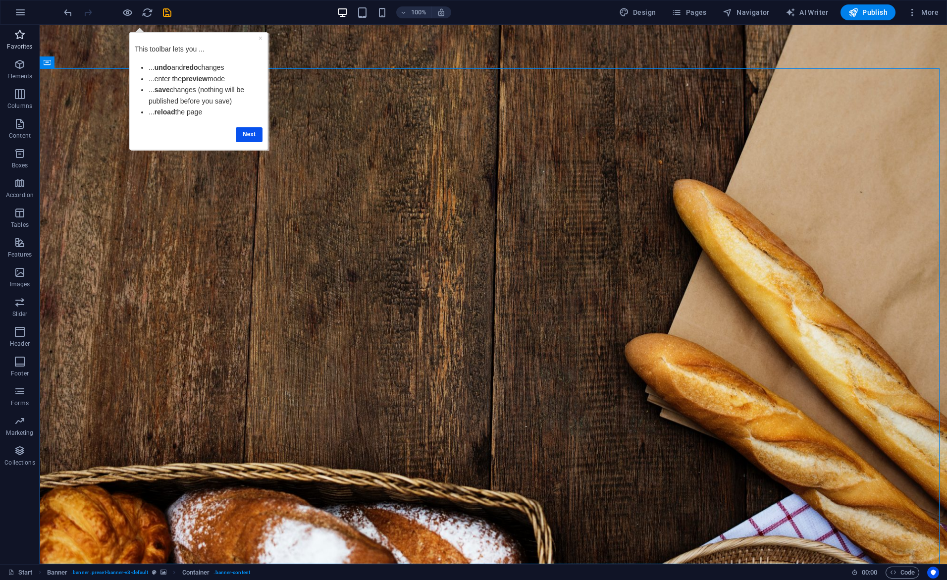
click at [18, 36] on icon "button" at bounding box center [20, 35] width 12 height 12
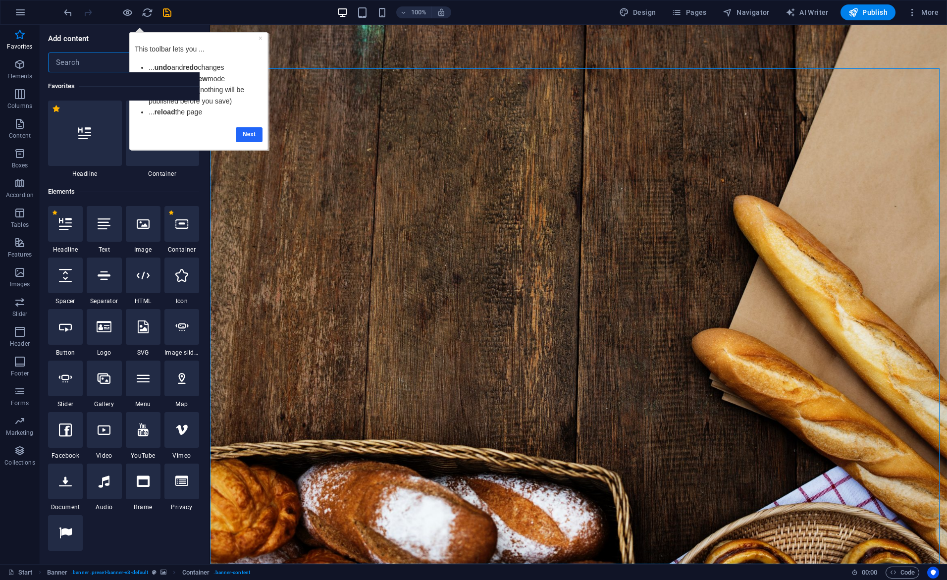
click at [249, 131] on link "Next" at bounding box center [249, 134] width 27 height 14
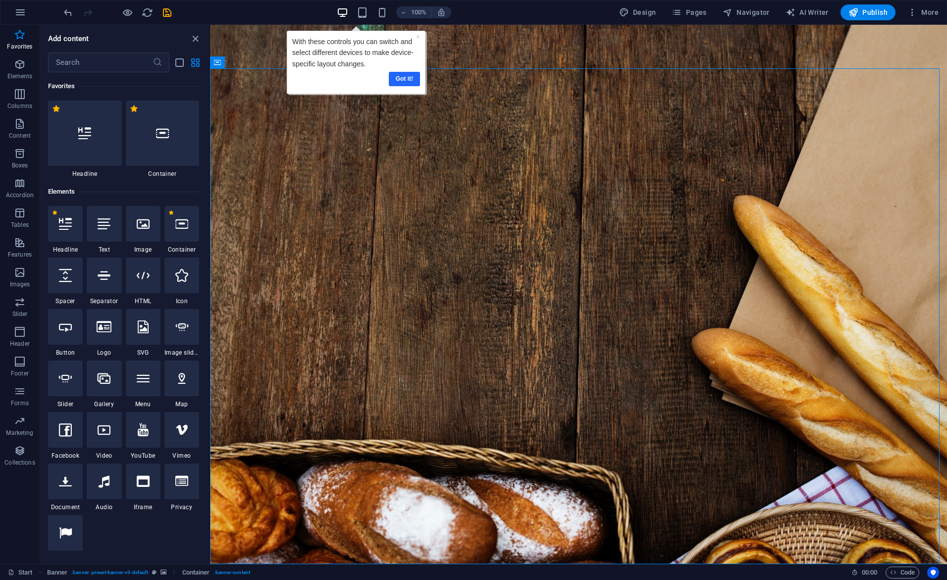
click at [401, 72] on link "Got it!" at bounding box center [403, 78] width 31 height 14
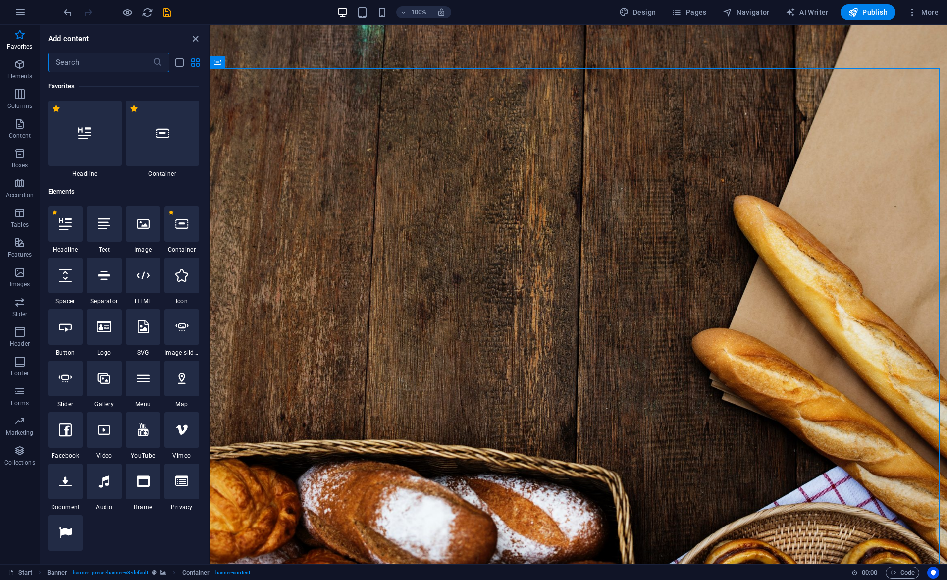
click at [128, 65] on input "text" at bounding box center [100, 62] width 104 height 20
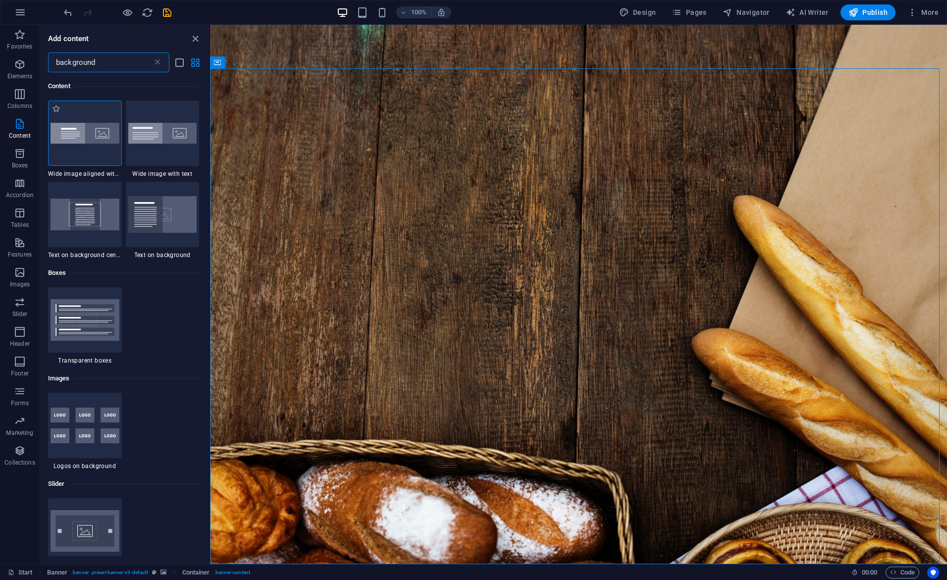
type input "background"
click at [95, 145] on div at bounding box center [85, 133] width 74 height 65
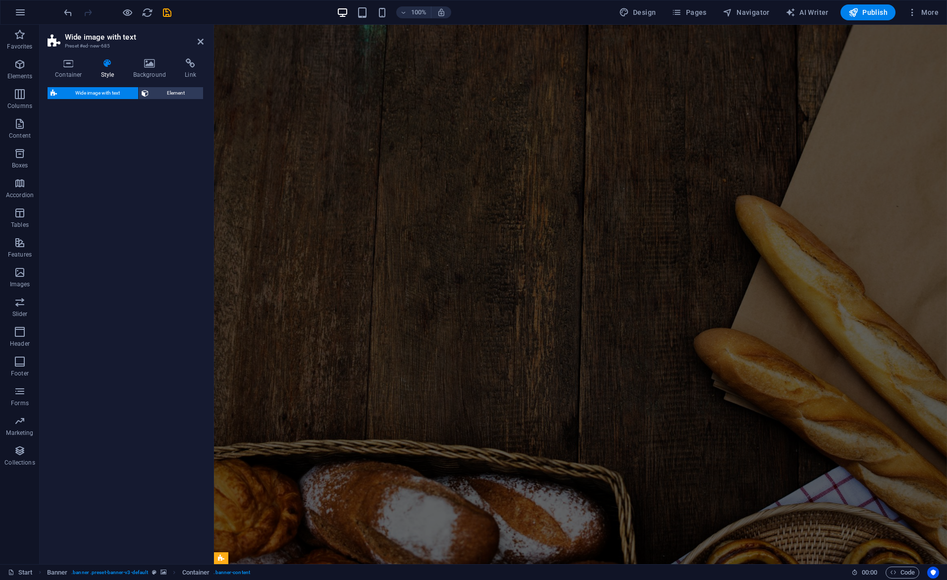
select select "%"
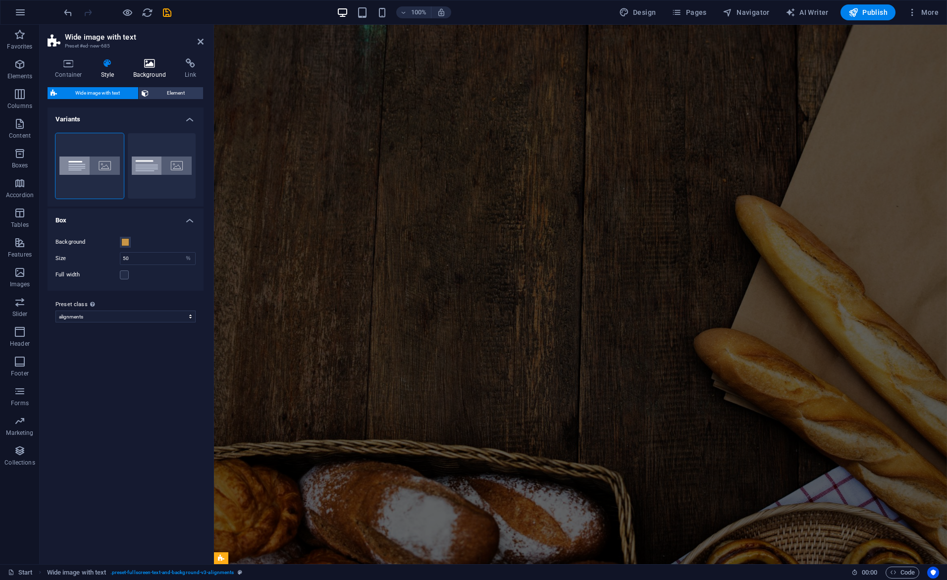
click at [156, 65] on icon at bounding box center [150, 63] width 48 height 10
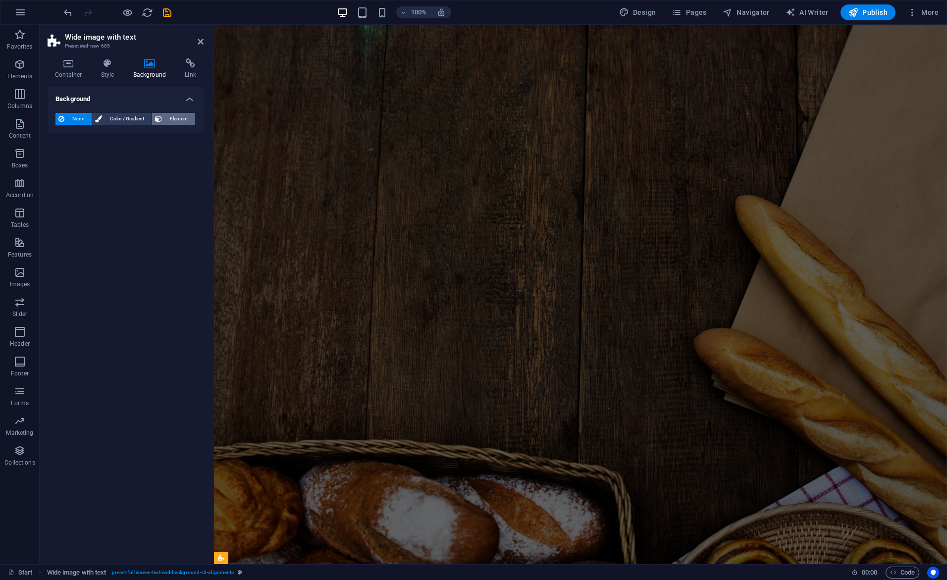
click at [176, 116] on span "Element" at bounding box center [178, 119] width 27 height 12
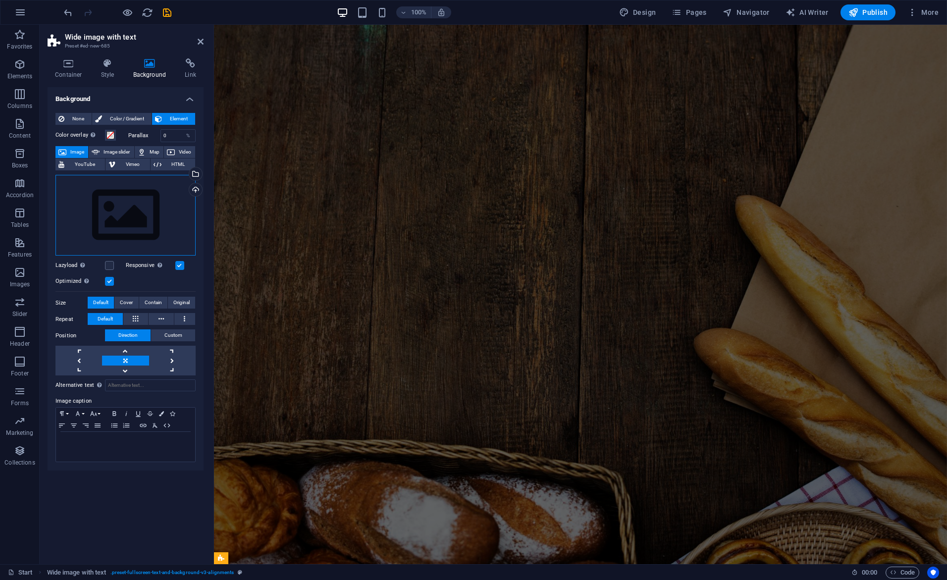
click at [145, 226] on div "Drag files here, click to choose files or select files from Files or our free s…" at bounding box center [125, 215] width 140 height 81
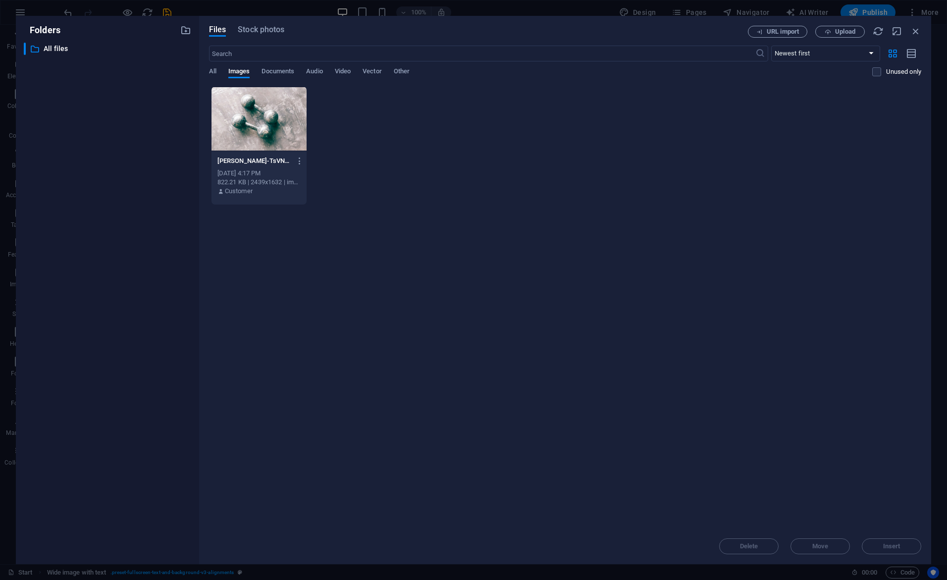
click at [246, 137] on div at bounding box center [258, 119] width 95 height 64
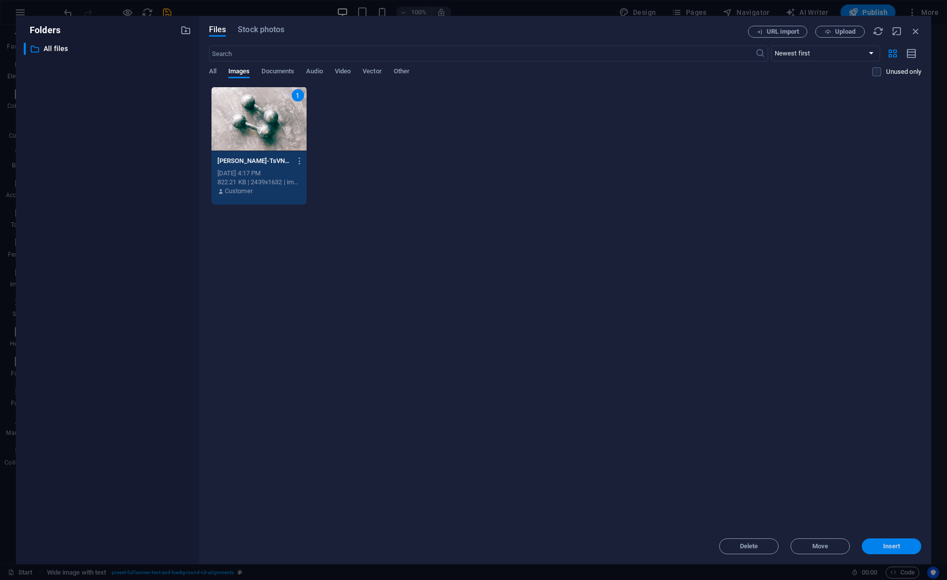
click at [888, 545] on span "Insert" at bounding box center [891, 546] width 17 height 6
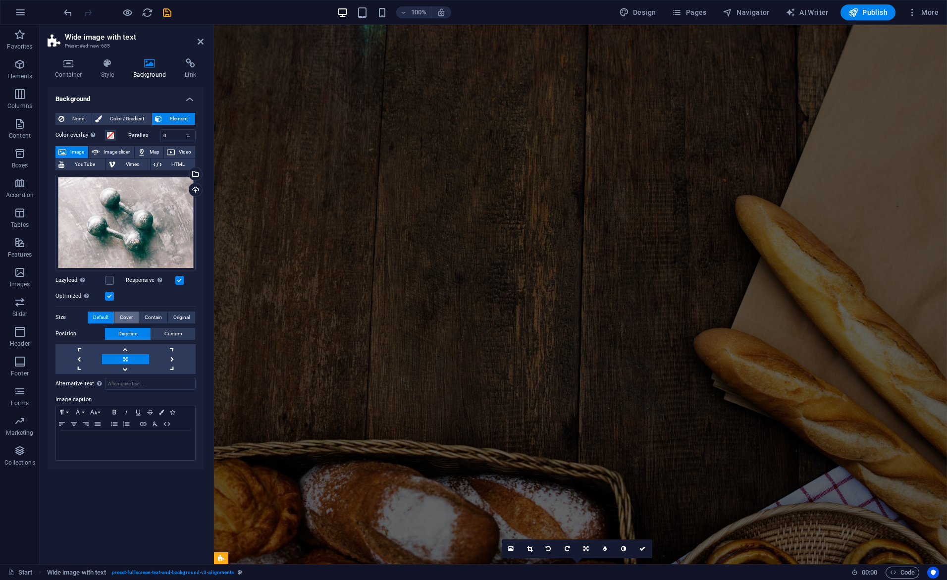
click at [129, 316] on span "Cover" at bounding box center [126, 318] width 13 height 12
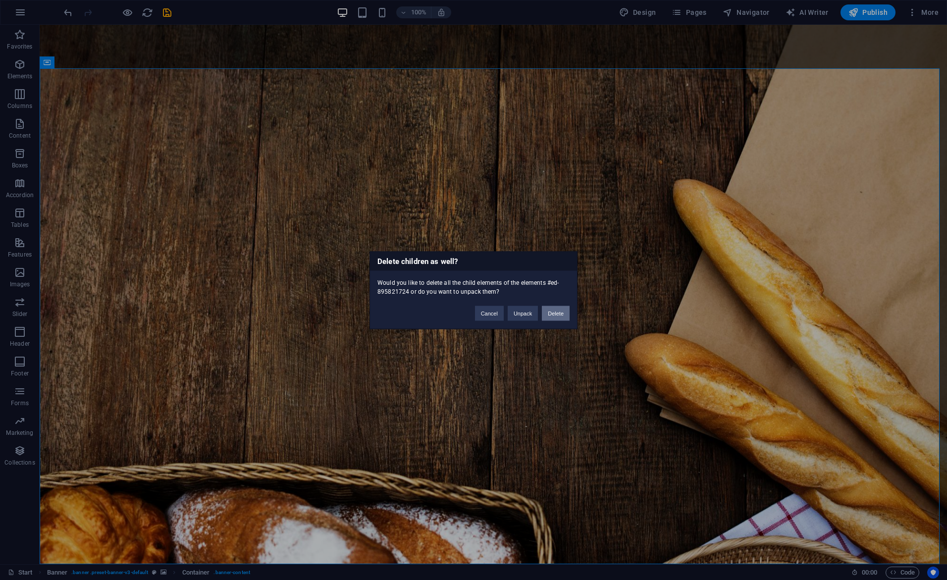
click at [560, 314] on button "Delete" at bounding box center [556, 313] width 28 height 15
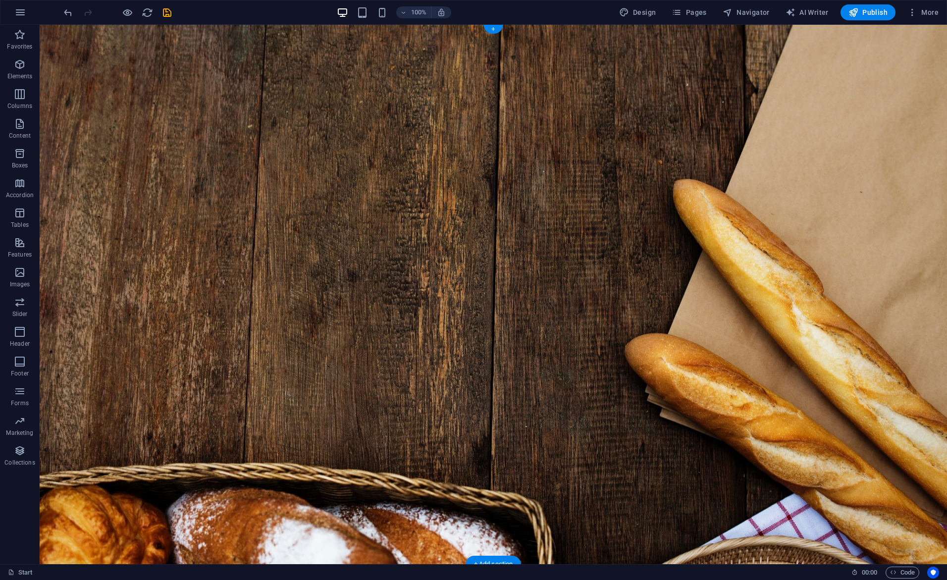
click at [528, 271] on figure at bounding box center [493, 295] width 907 height 540
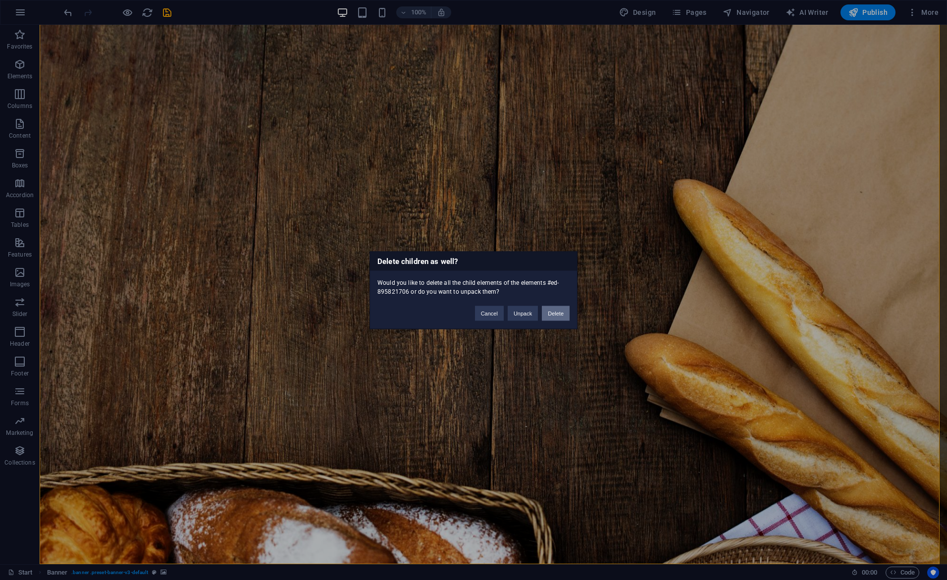
click at [557, 312] on button "Delete" at bounding box center [556, 313] width 28 height 15
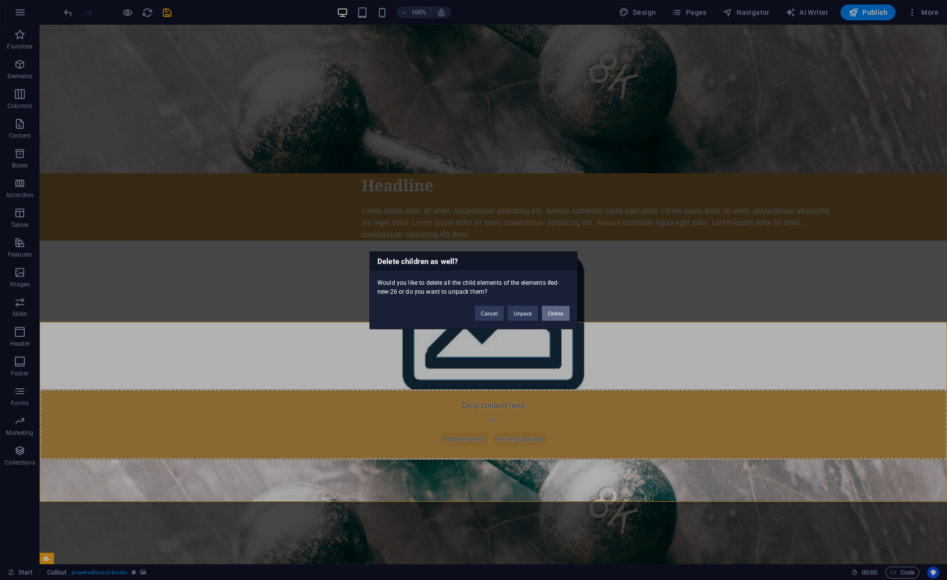
click at [555, 312] on button "Delete" at bounding box center [556, 313] width 28 height 15
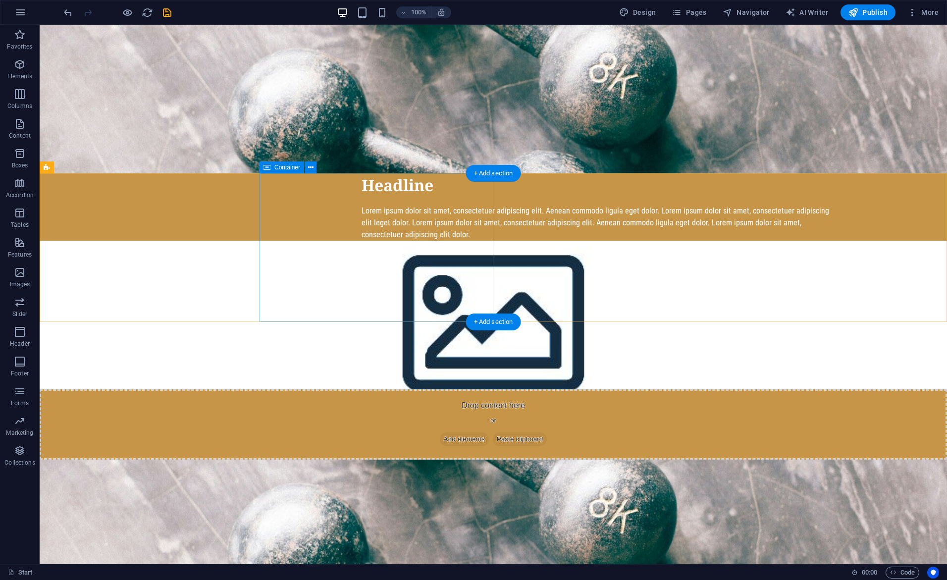
click at [170, 460] on figure at bounding box center [493, 534] width 907 height 149
